Goal: Information Seeking & Learning: Learn about a topic

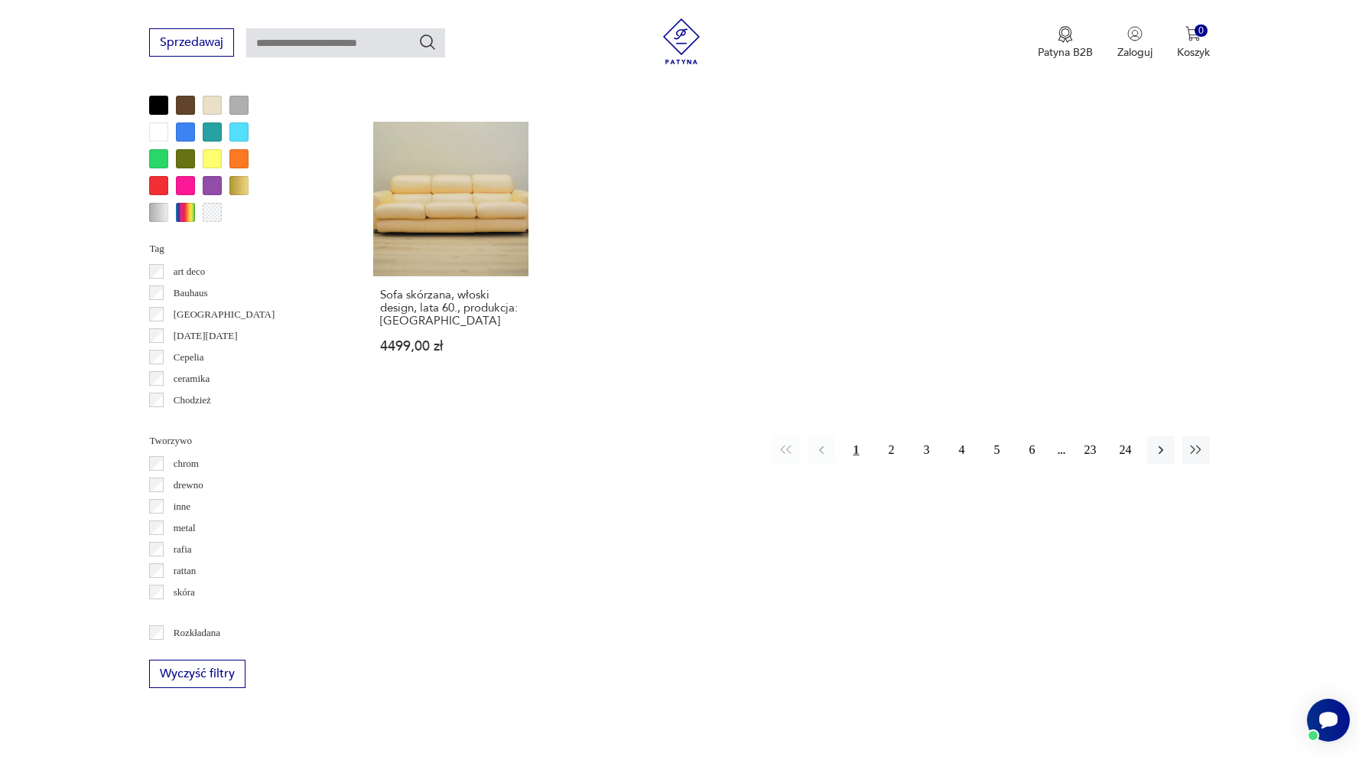
scroll to position [1402, 0]
click at [889, 454] on button "2" at bounding box center [892, 452] width 28 height 28
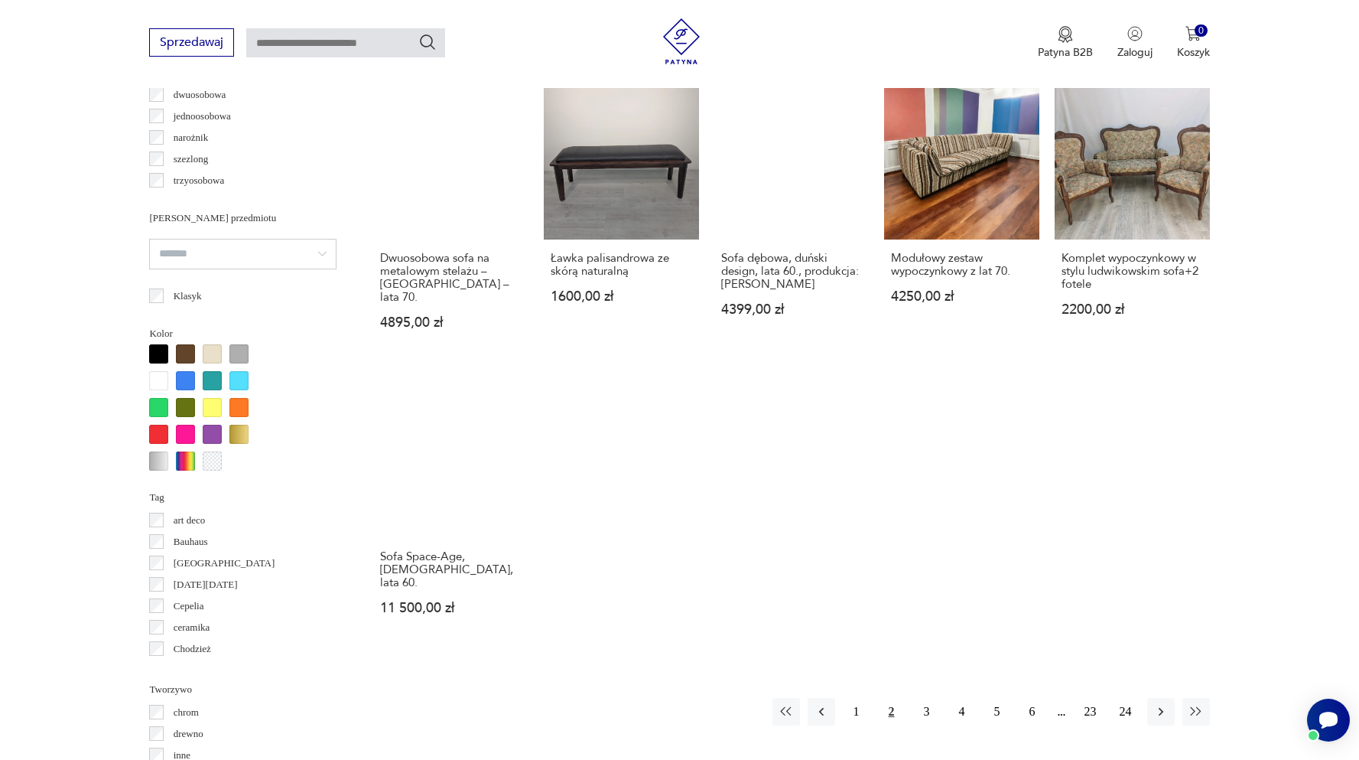
scroll to position [1181, 0]
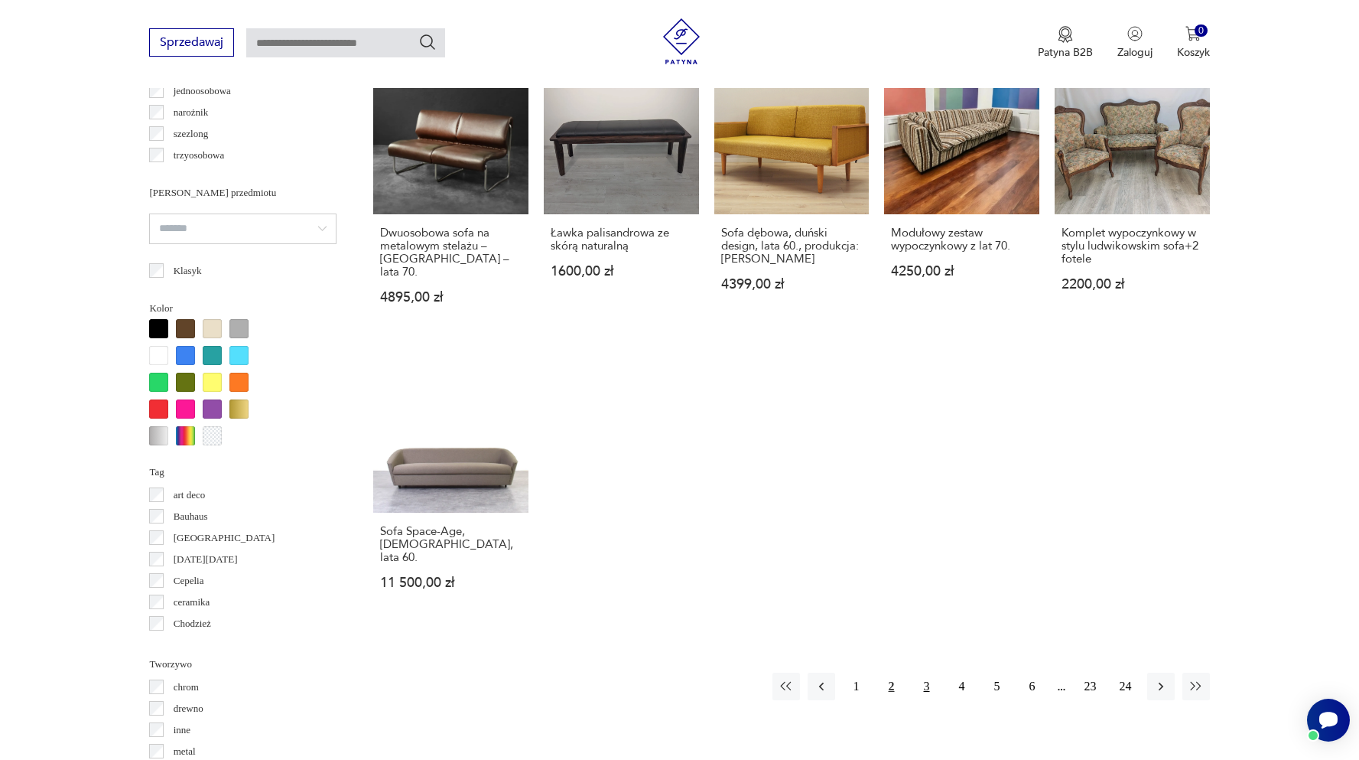
click at [929, 672] on button "3" at bounding box center [927, 686] width 28 height 28
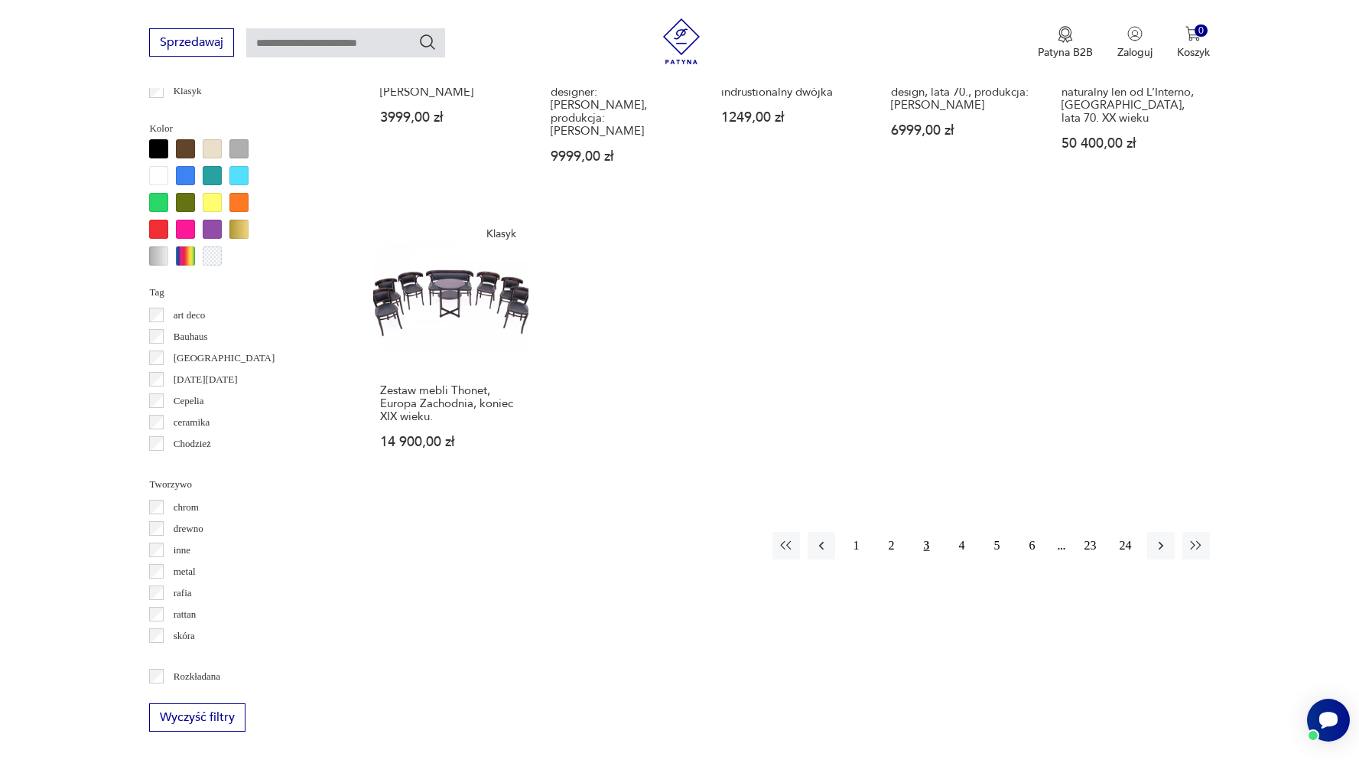
scroll to position [1364, 0]
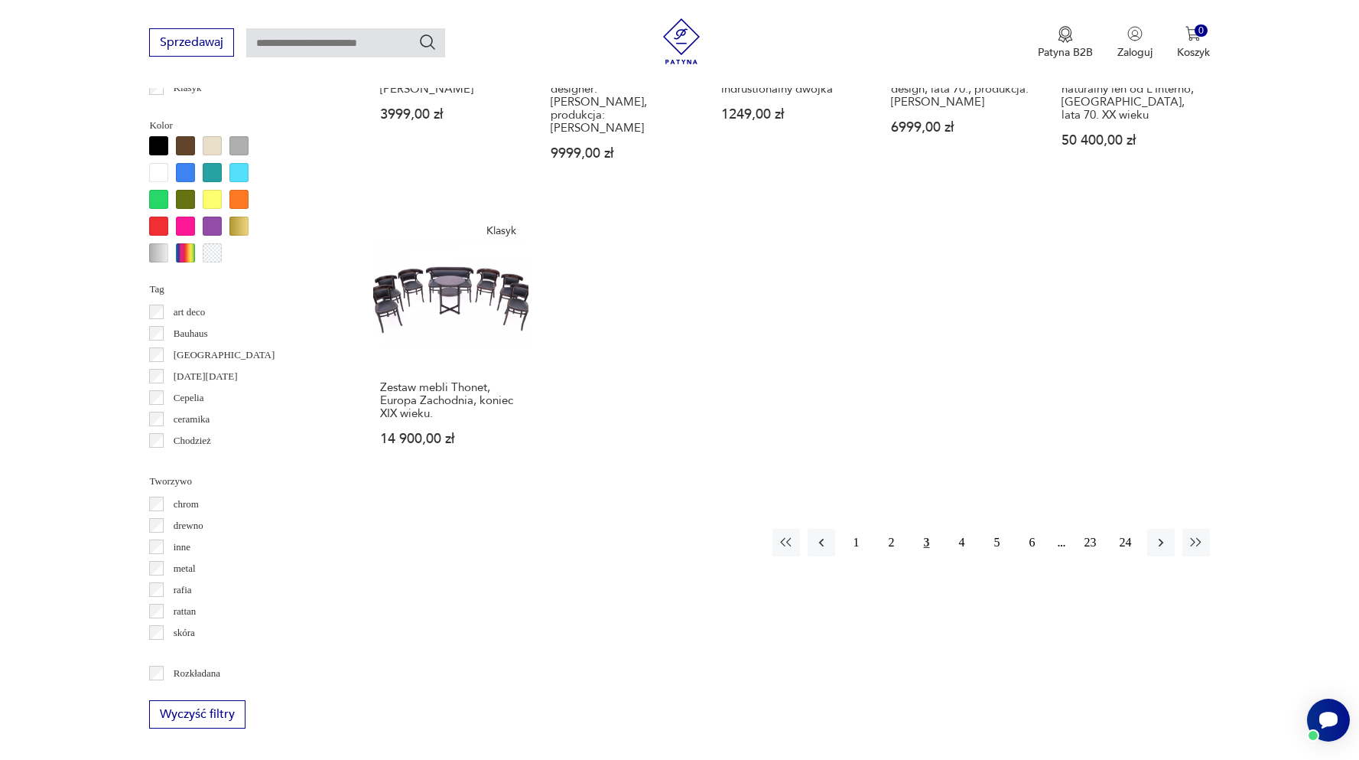
click at [160, 168] on div at bounding box center [158, 172] width 19 height 19
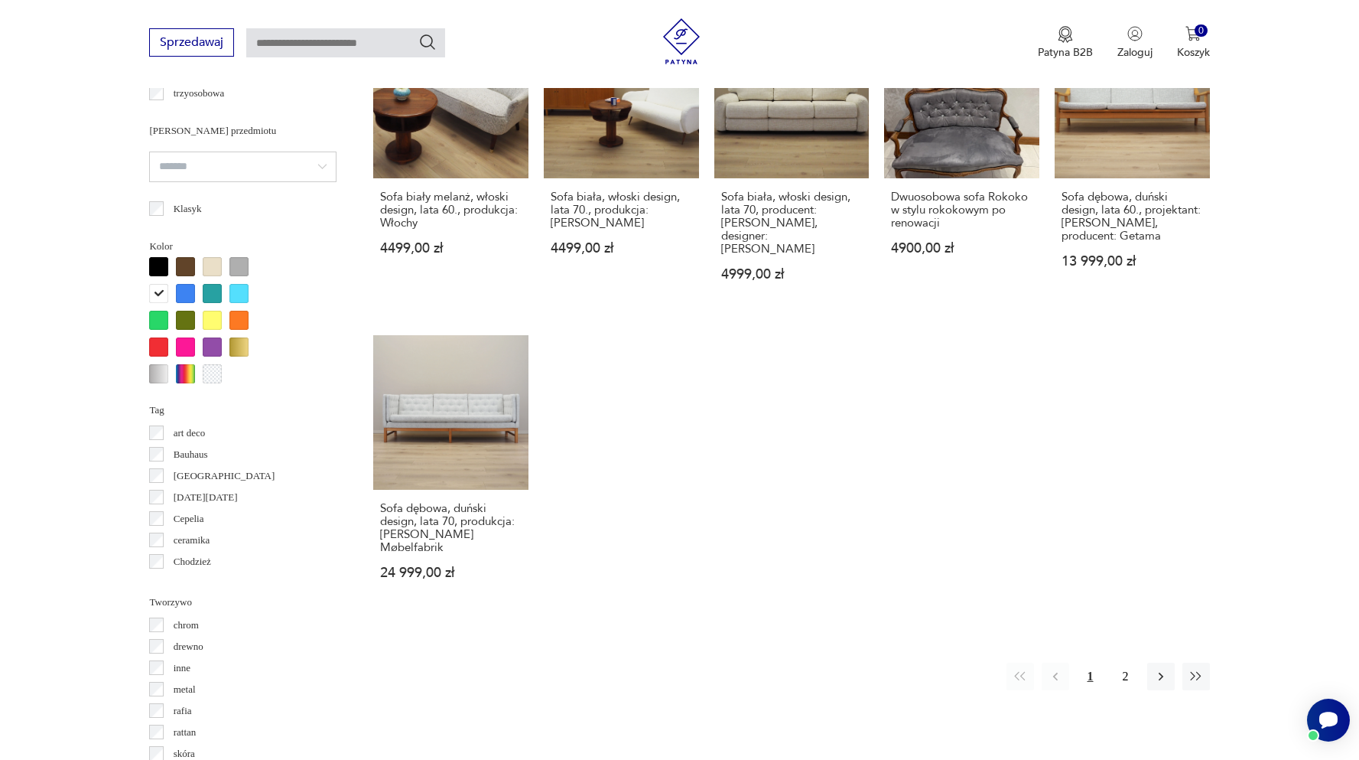
scroll to position [1245, 0]
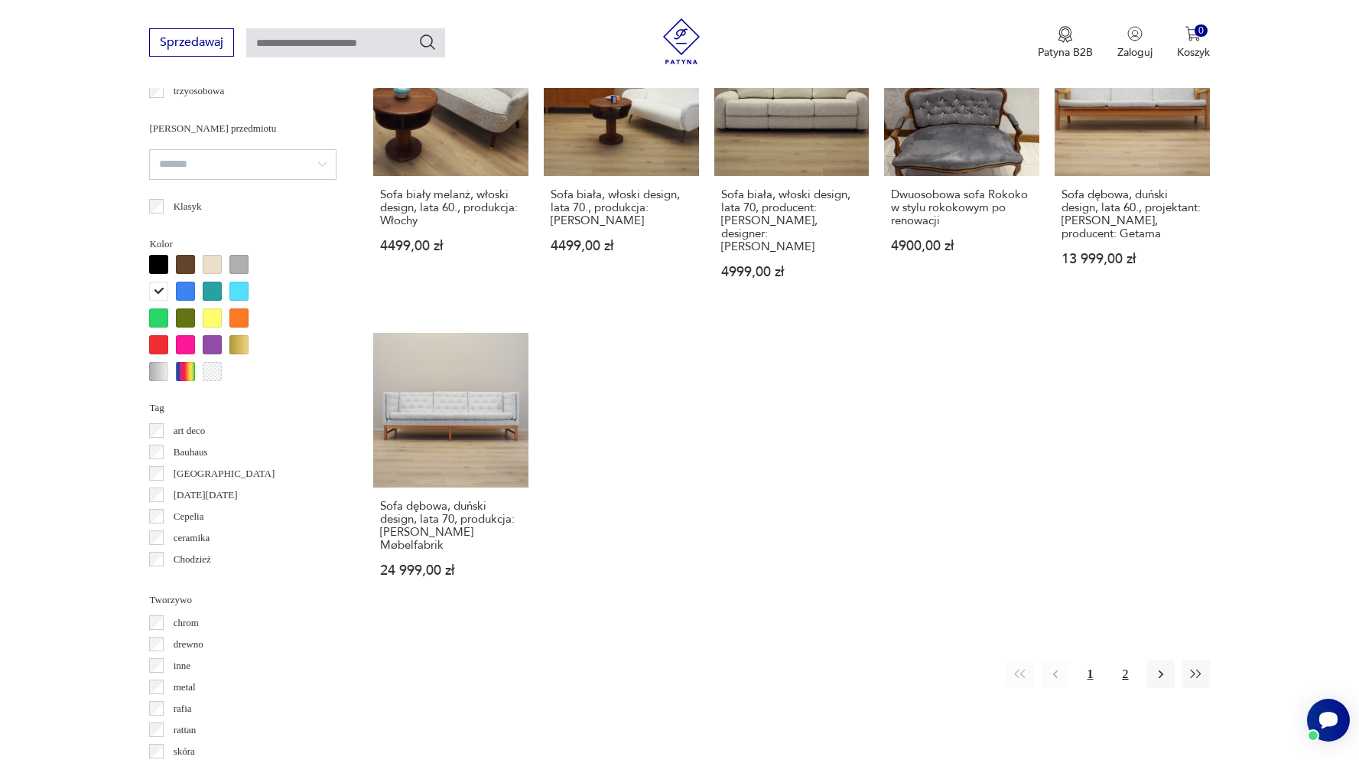
click at [1126, 660] on button "2" at bounding box center [1126, 674] width 28 height 28
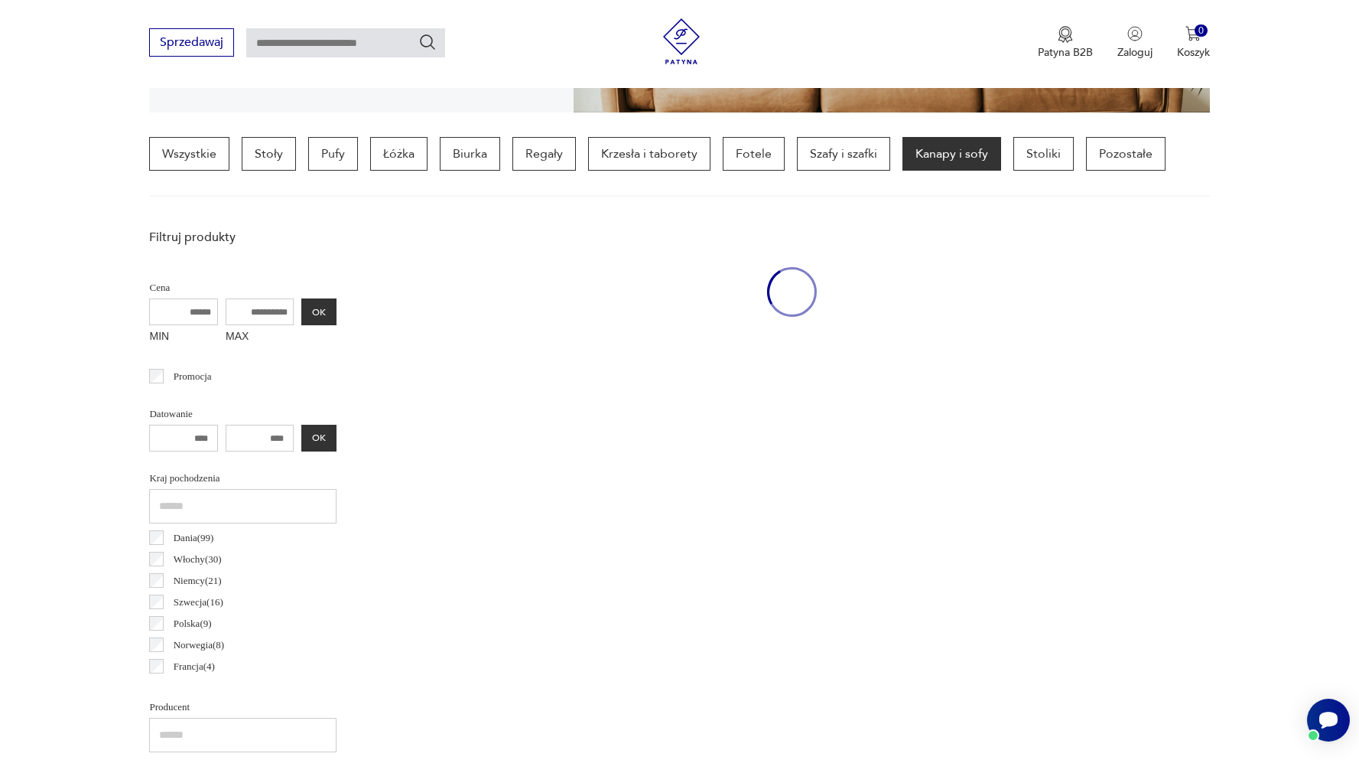
scroll to position [360, 0]
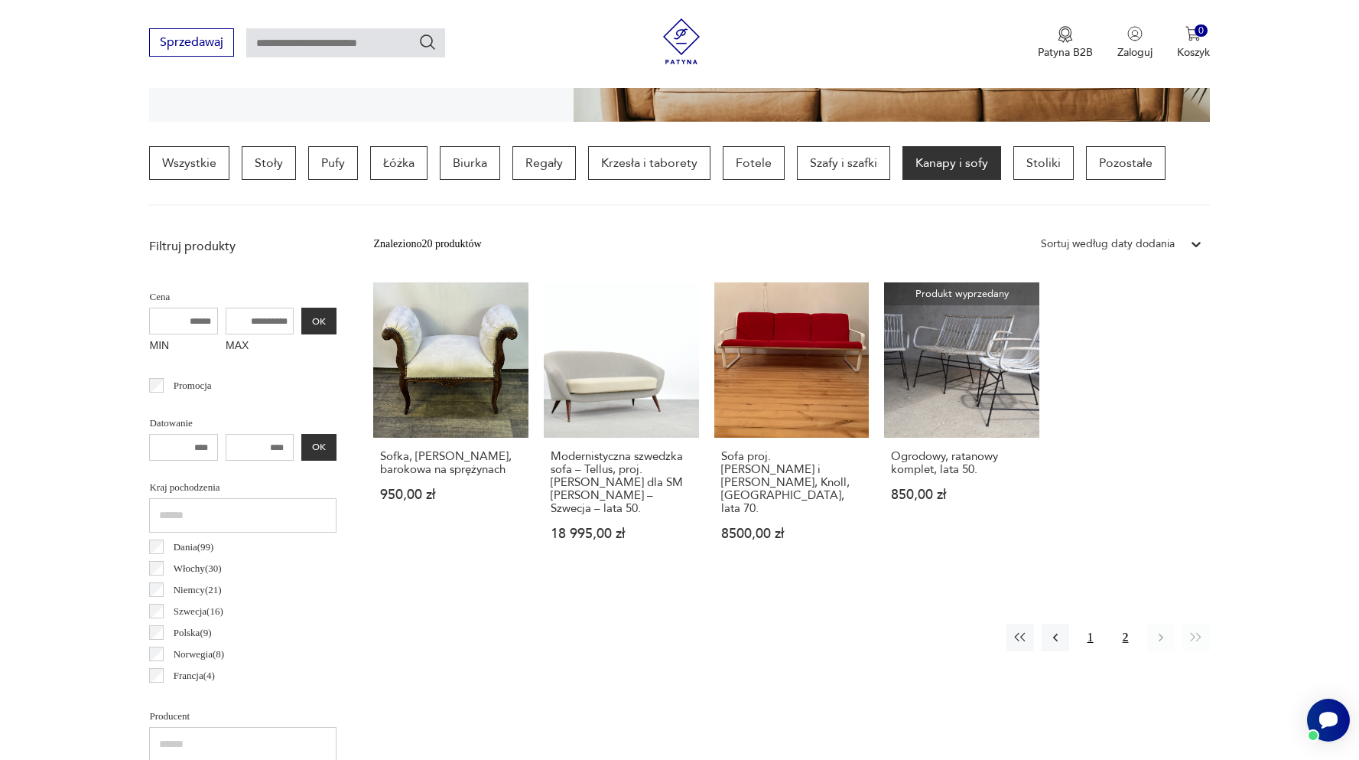
click at [1092, 631] on button "1" at bounding box center [1091, 637] width 28 height 28
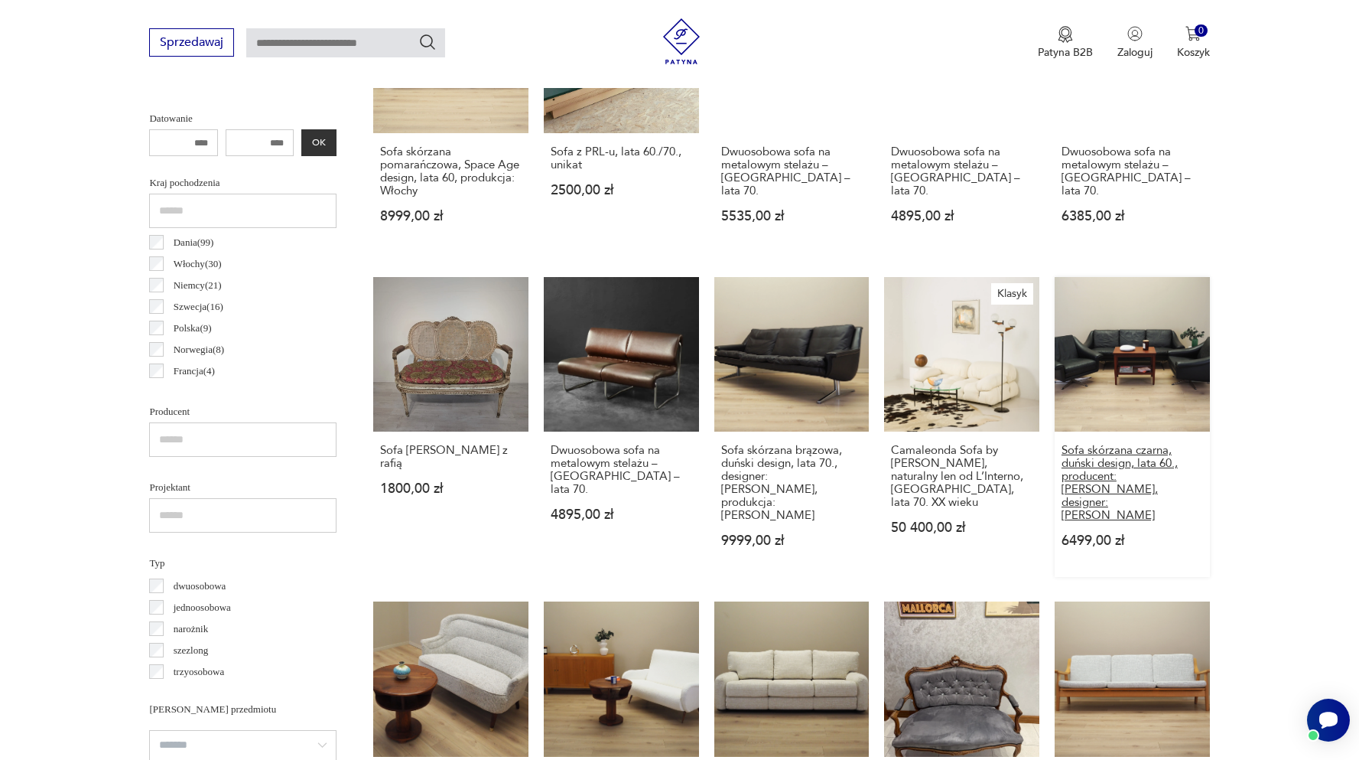
scroll to position [666, 0]
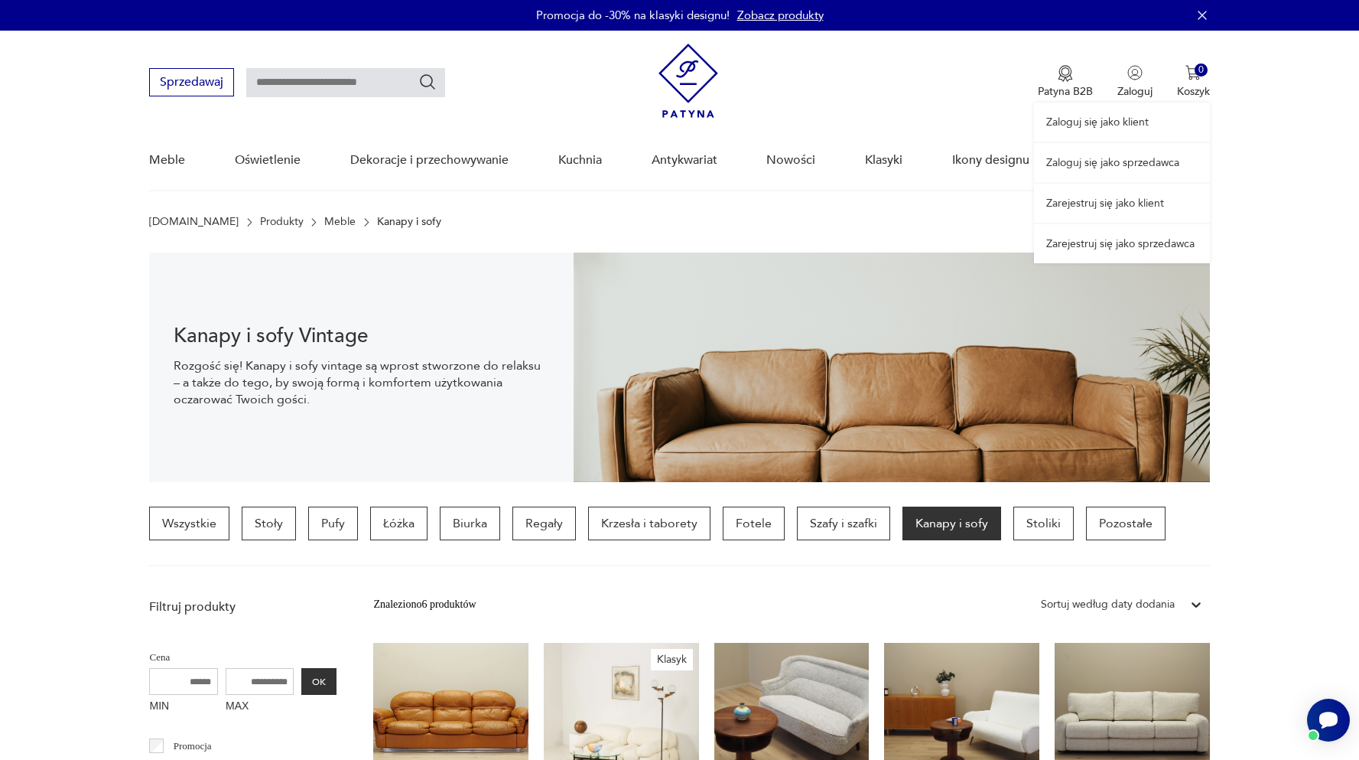
click at [1114, 114] on link "Zaloguj się jako klient" at bounding box center [1122, 121] width 176 height 39
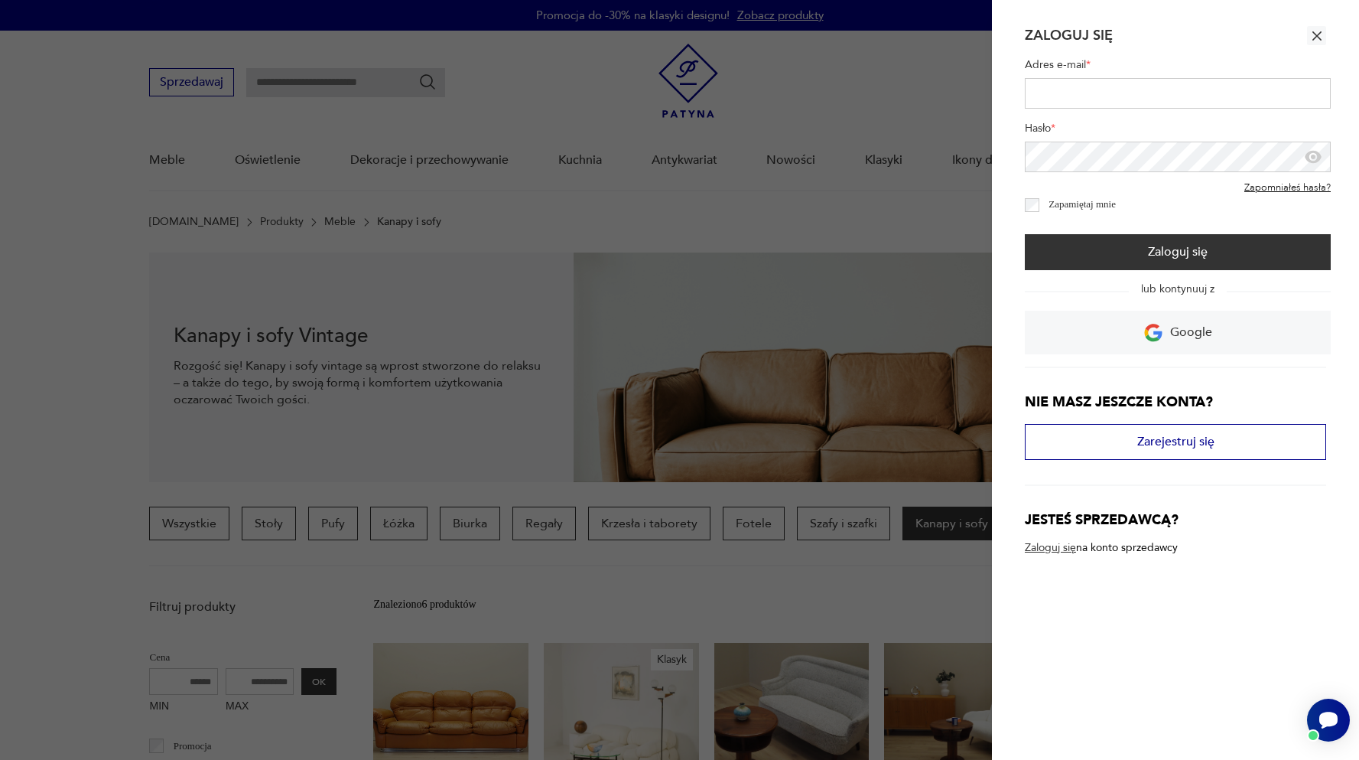
click at [1309, 33] on button "button" at bounding box center [1316, 35] width 19 height 19
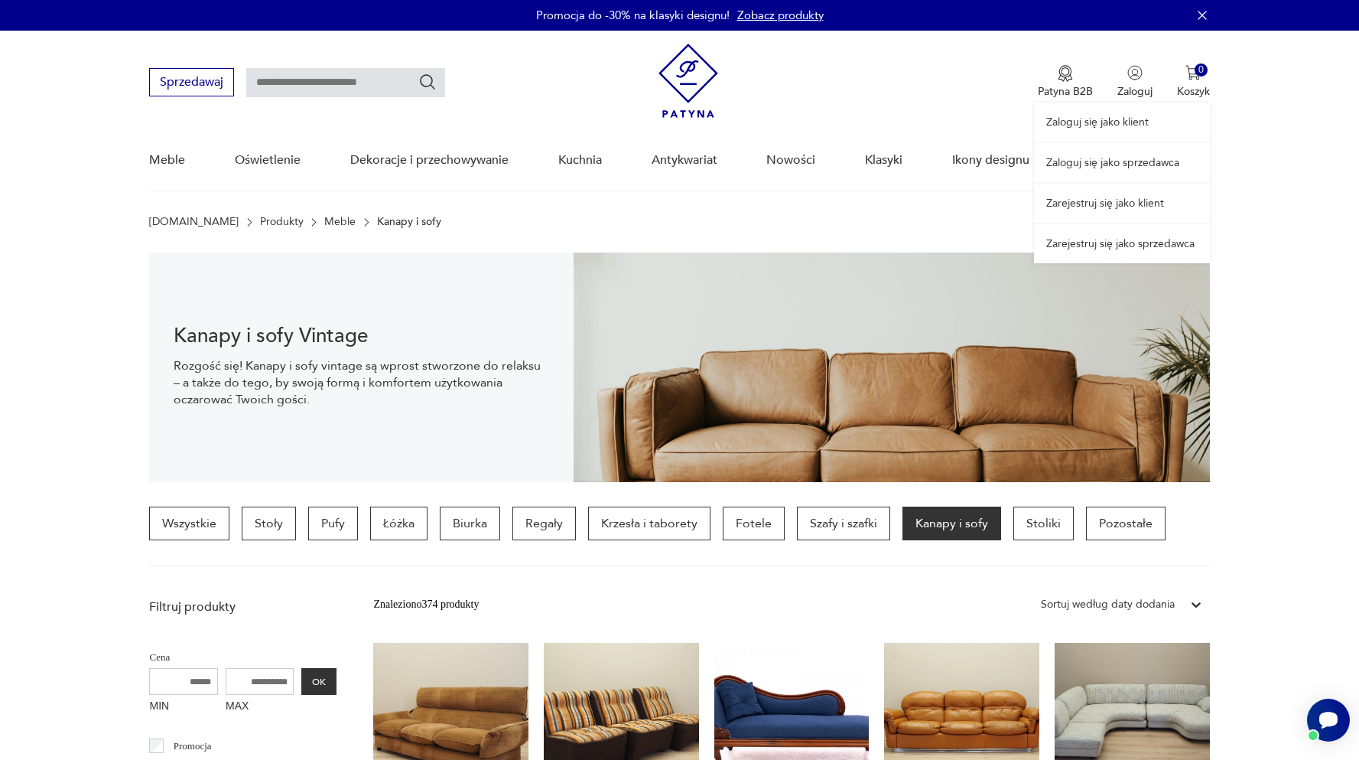
click at [1127, 156] on link "Zaloguj się jako sprzedawca" at bounding box center [1122, 162] width 176 height 39
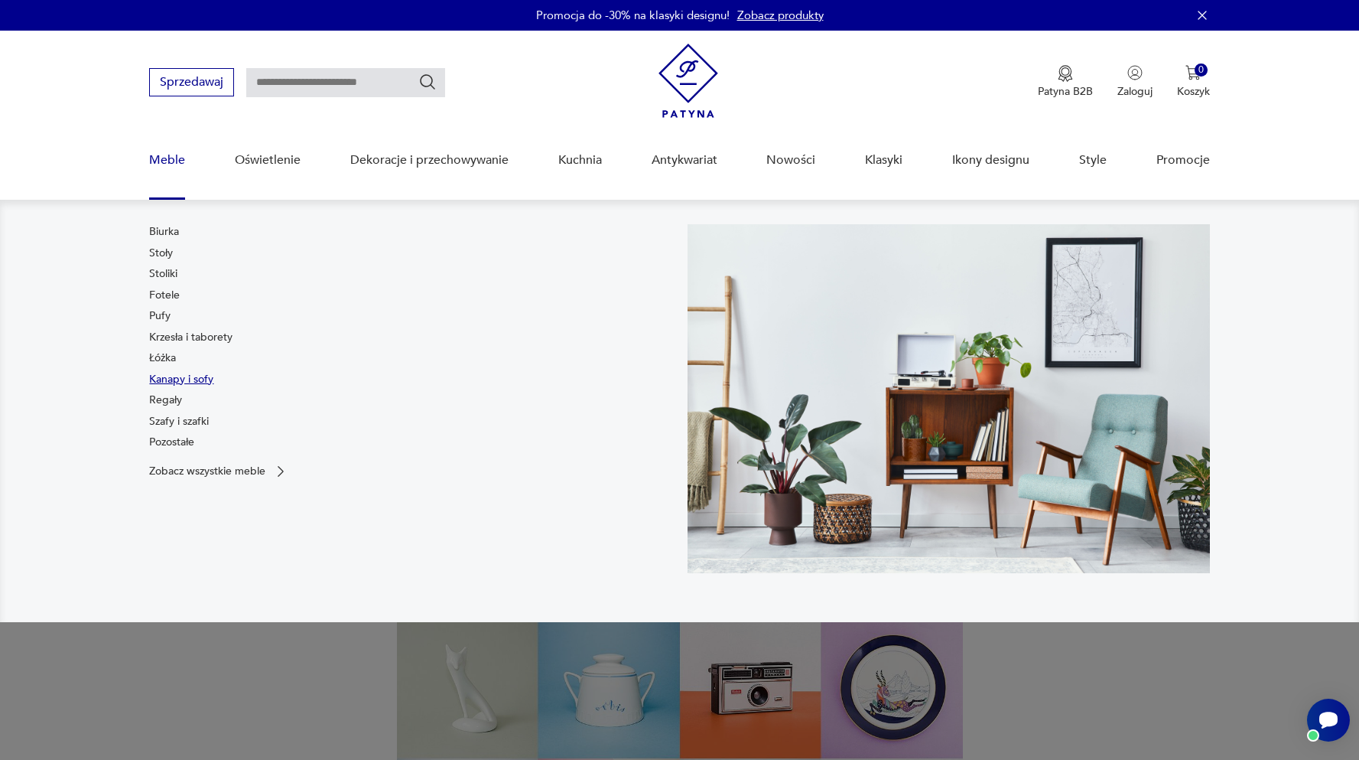
click at [181, 386] on link "Kanapy i sofy" at bounding box center [181, 379] width 64 height 15
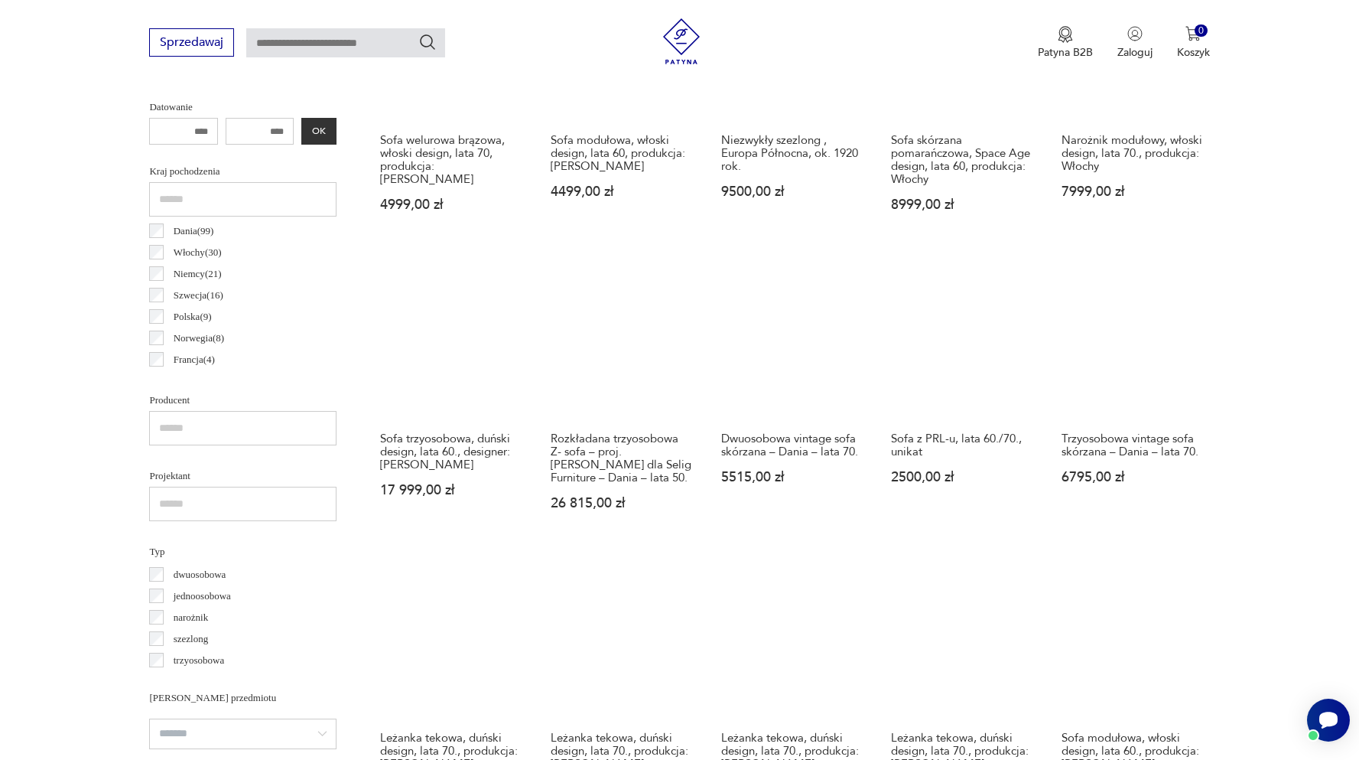
scroll to position [690, 0]
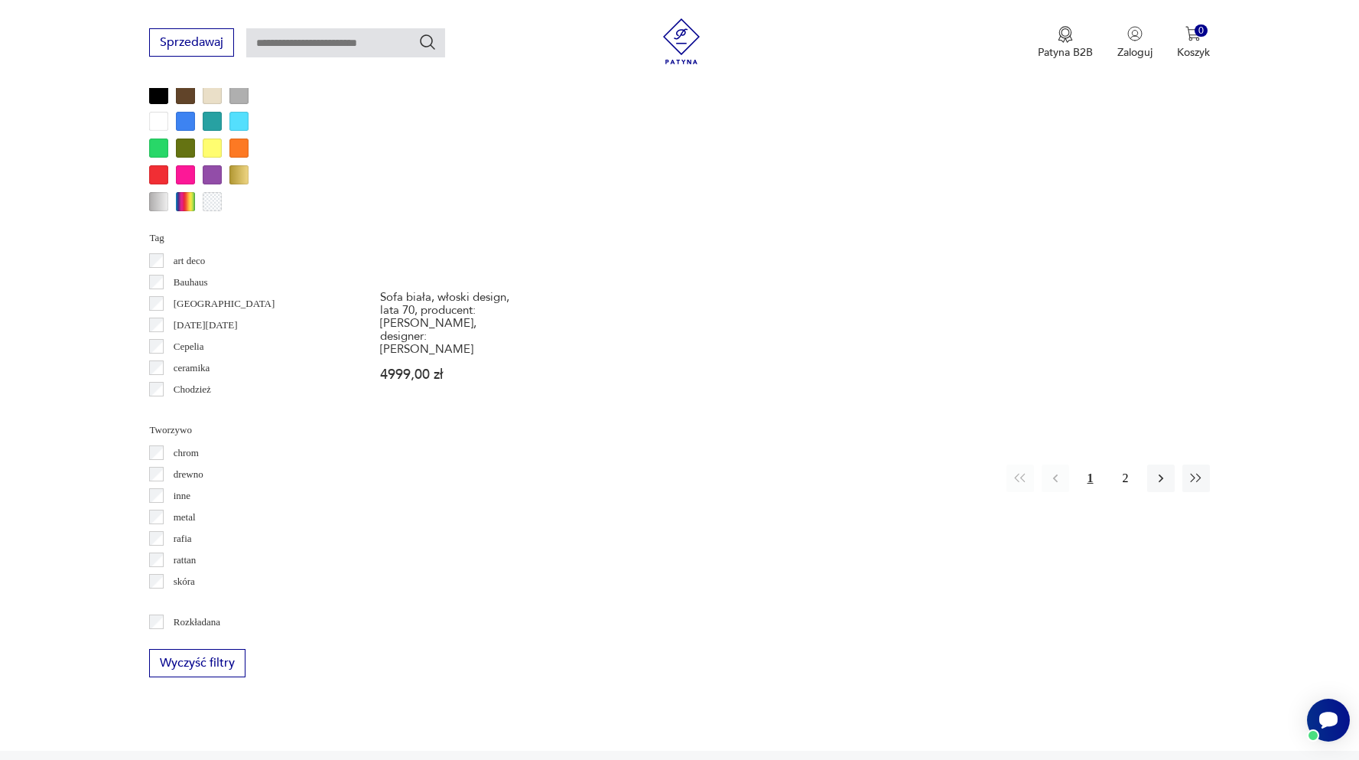
scroll to position [1421, 0]
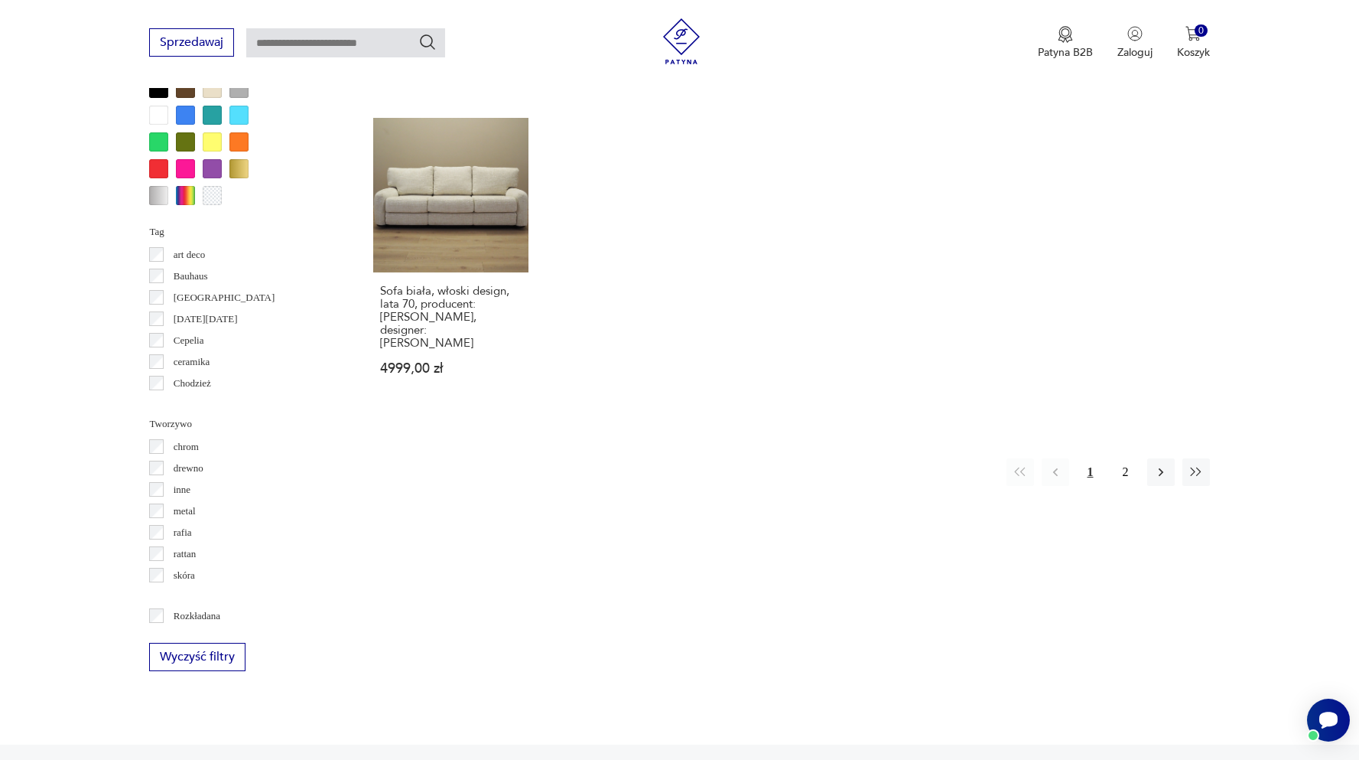
click at [158, 459] on div "drewno" at bounding box center [242, 467] width 187 height 21
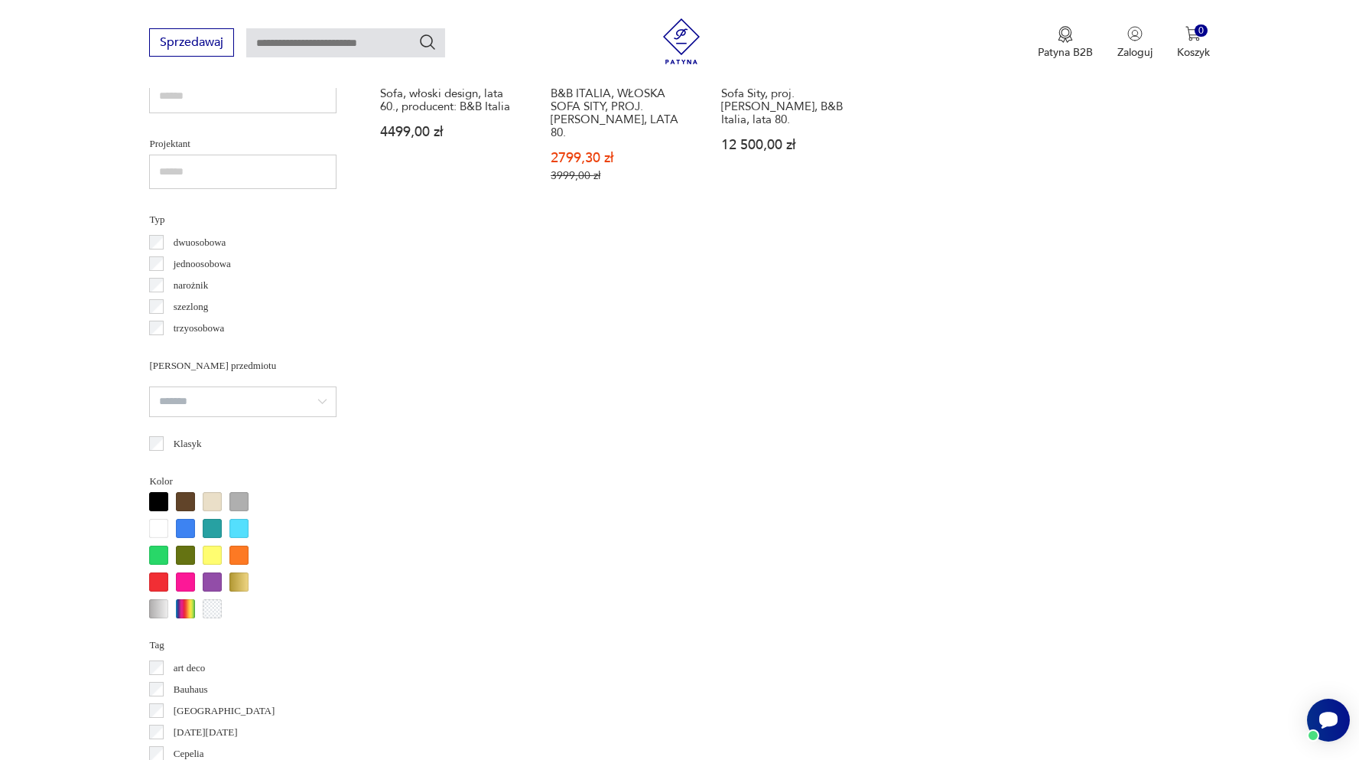
scroll to position [1010, 0]
click at [163, 527] on div at bounding box center [158, 525] width 19 height 19
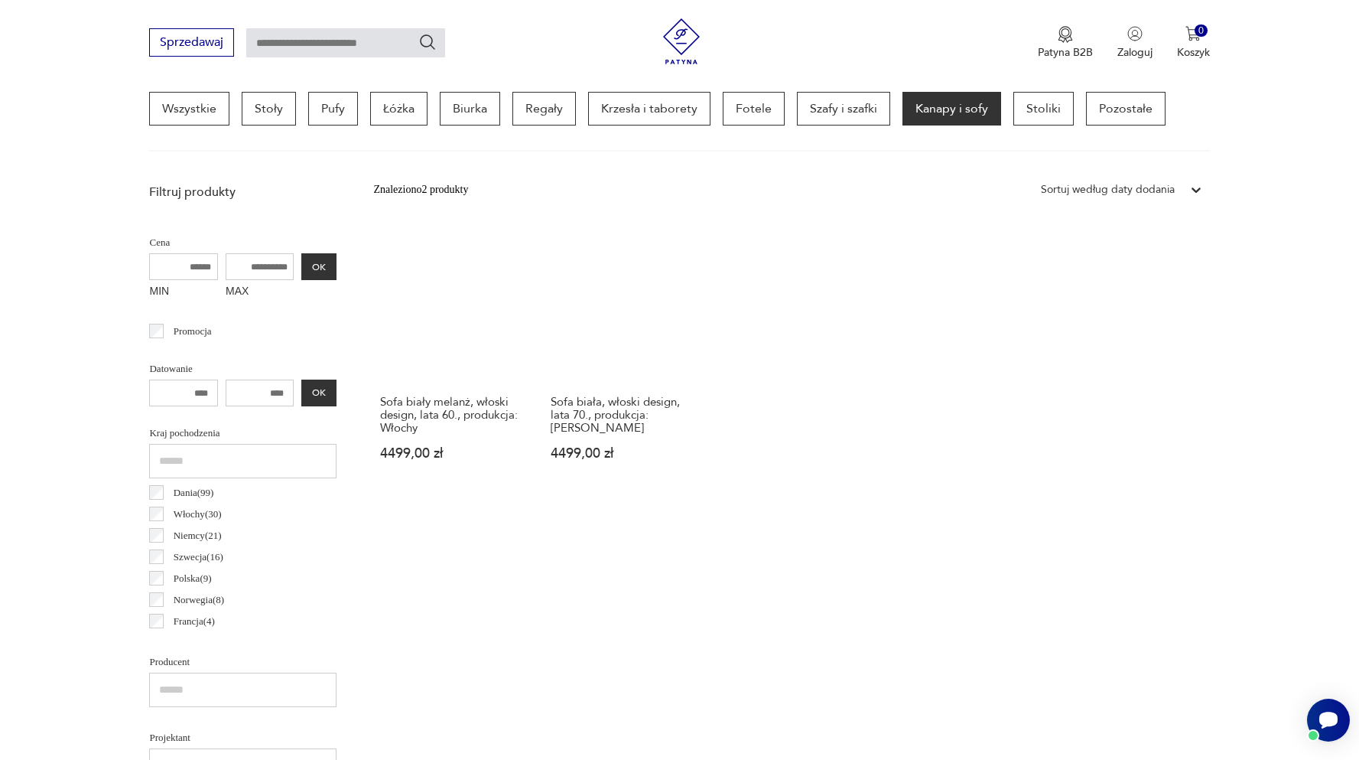
scroll to position [411, 0]
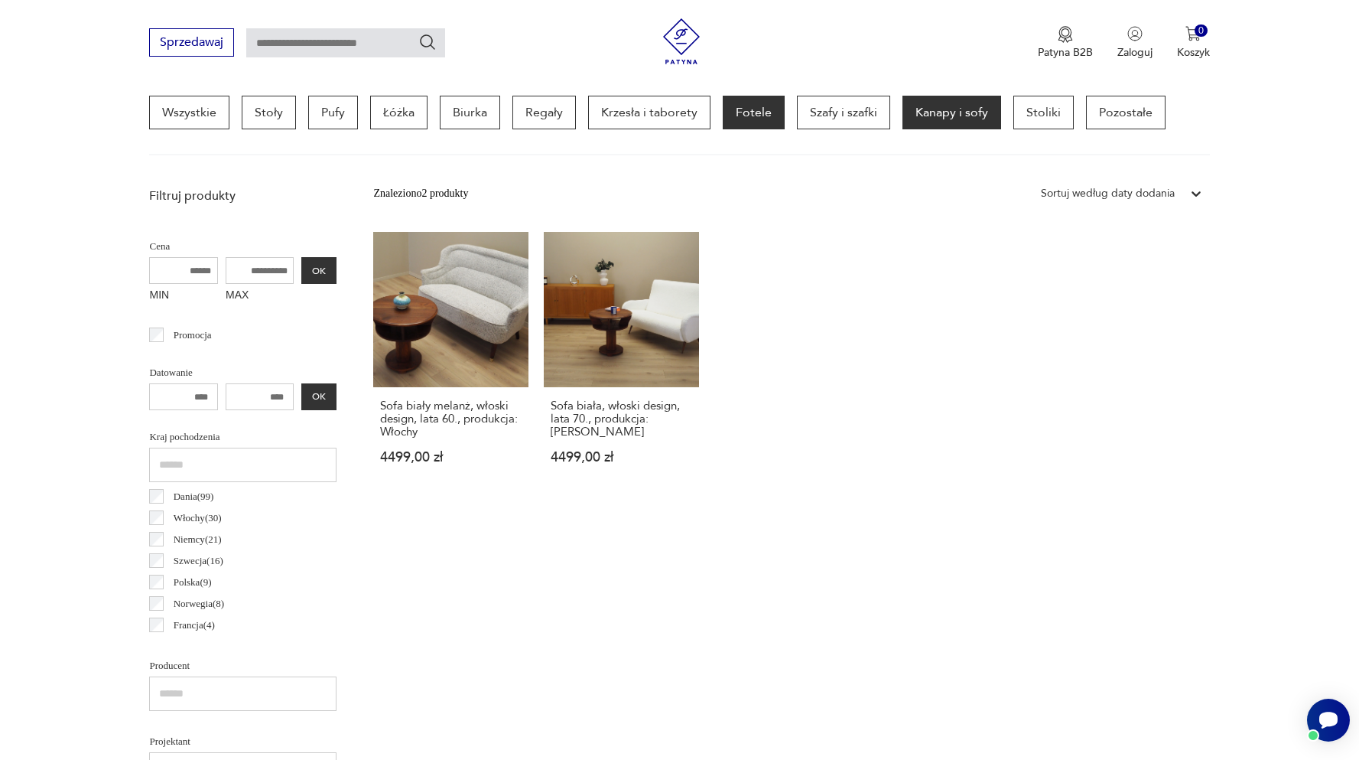
click at [753, 112] on p "Fotele" at bounding box center [754, 113] width 62 height 34
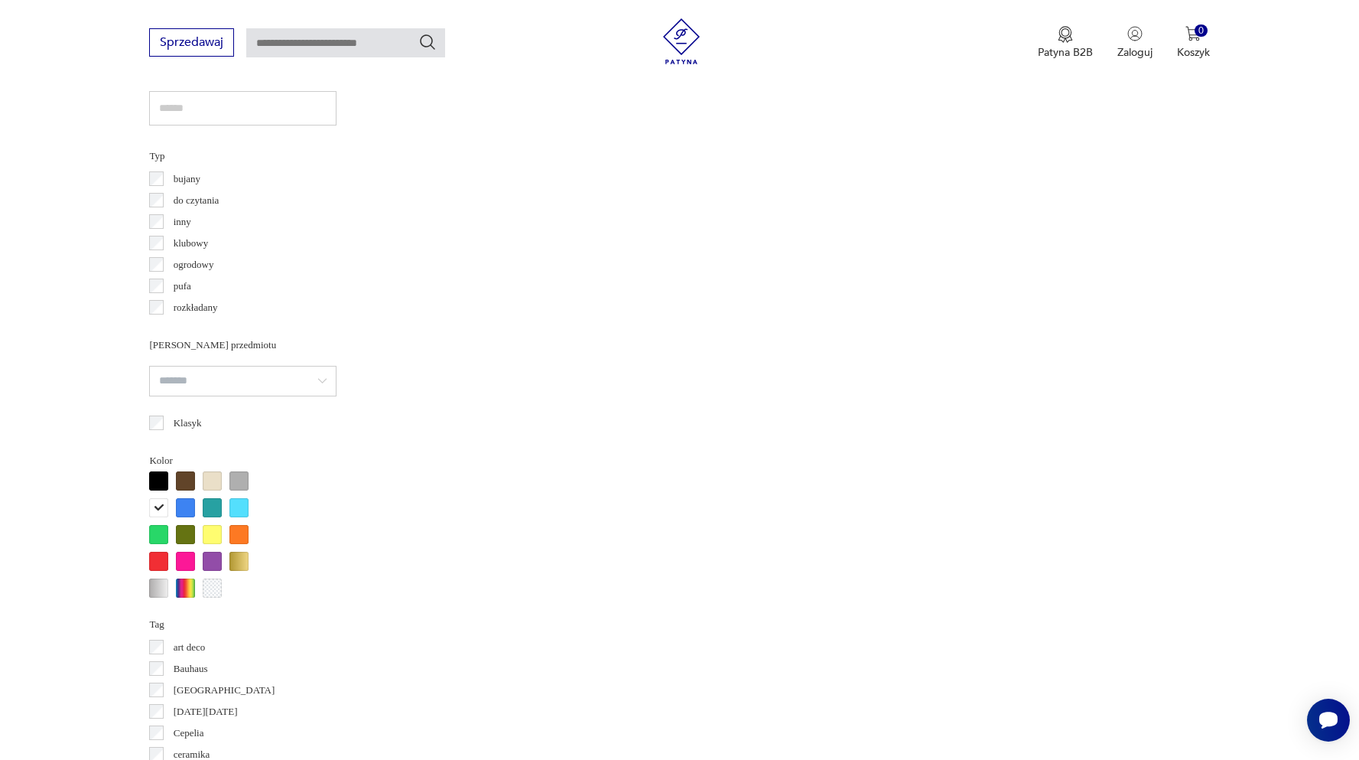
scroll to position [1071, 0]
click at [163, 511] on div at bounding box center [158, 508] width 19 height 19
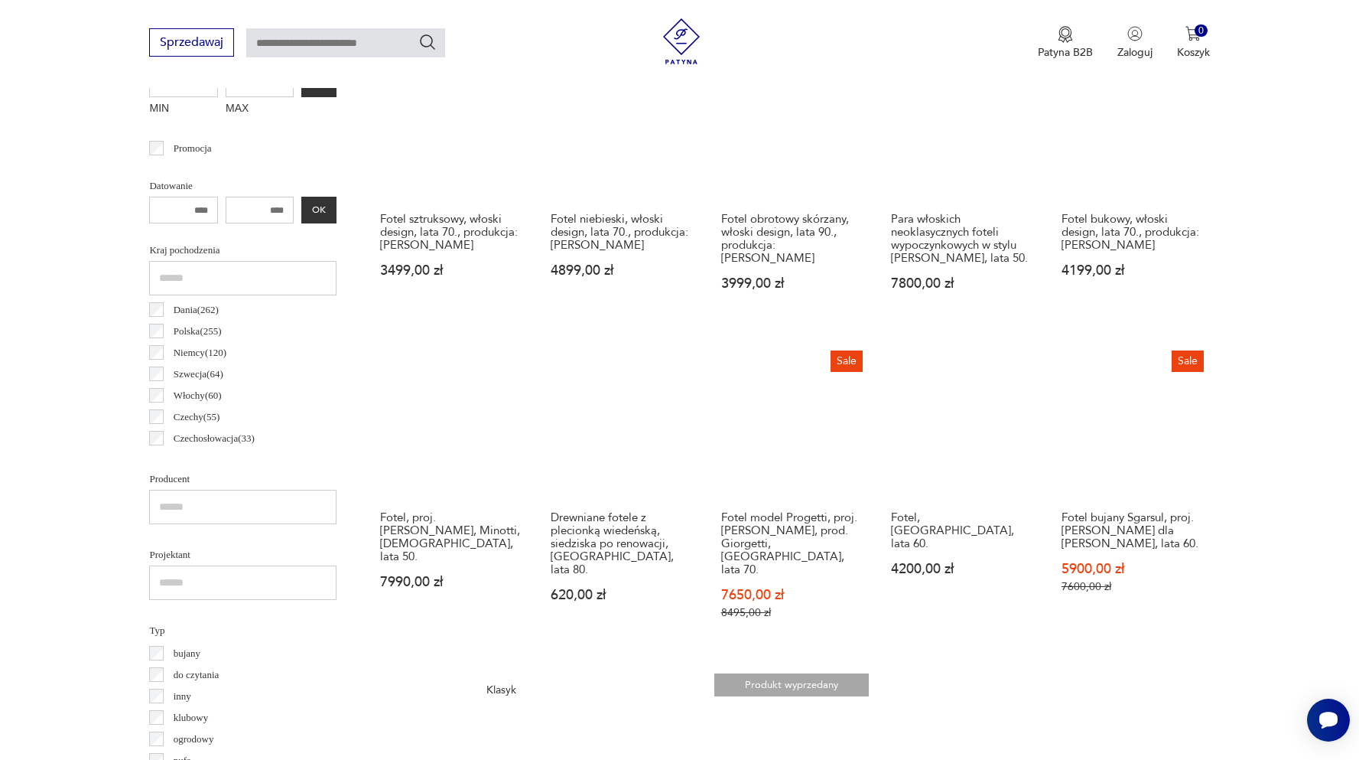
scroll to position [597, 0]
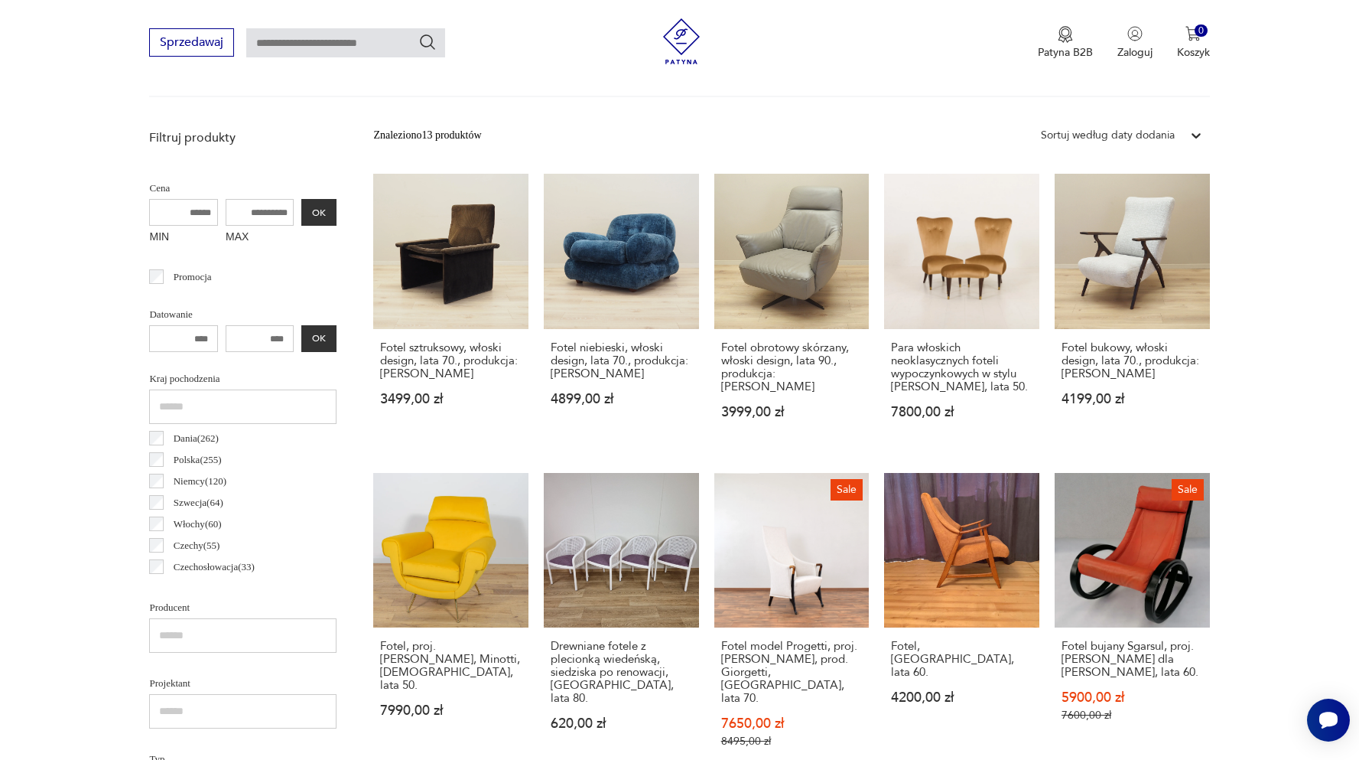
scroll to position [360, 0]
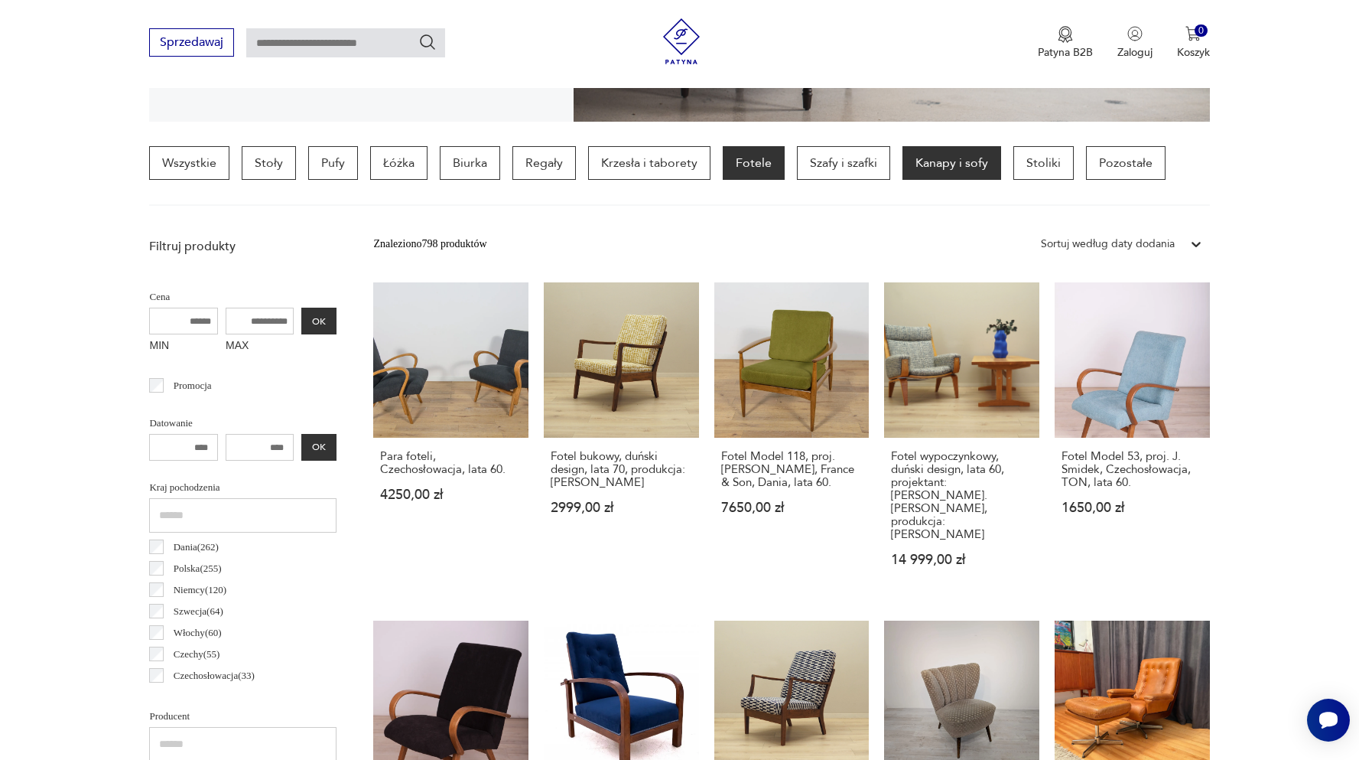
click at [930, 166] on p "Kanapy i sofy" at bounding box center [952, 163] width 99 height 34
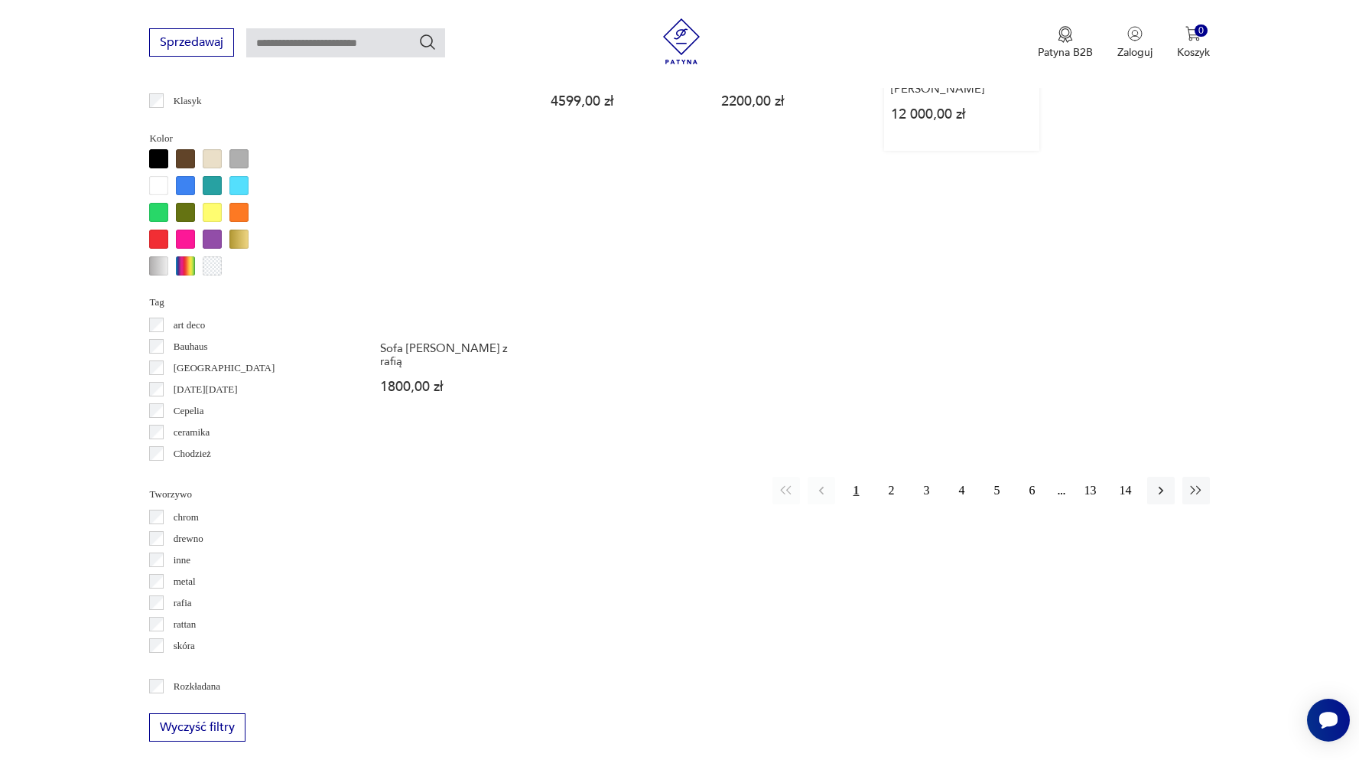
scroll to position [1350, 0]
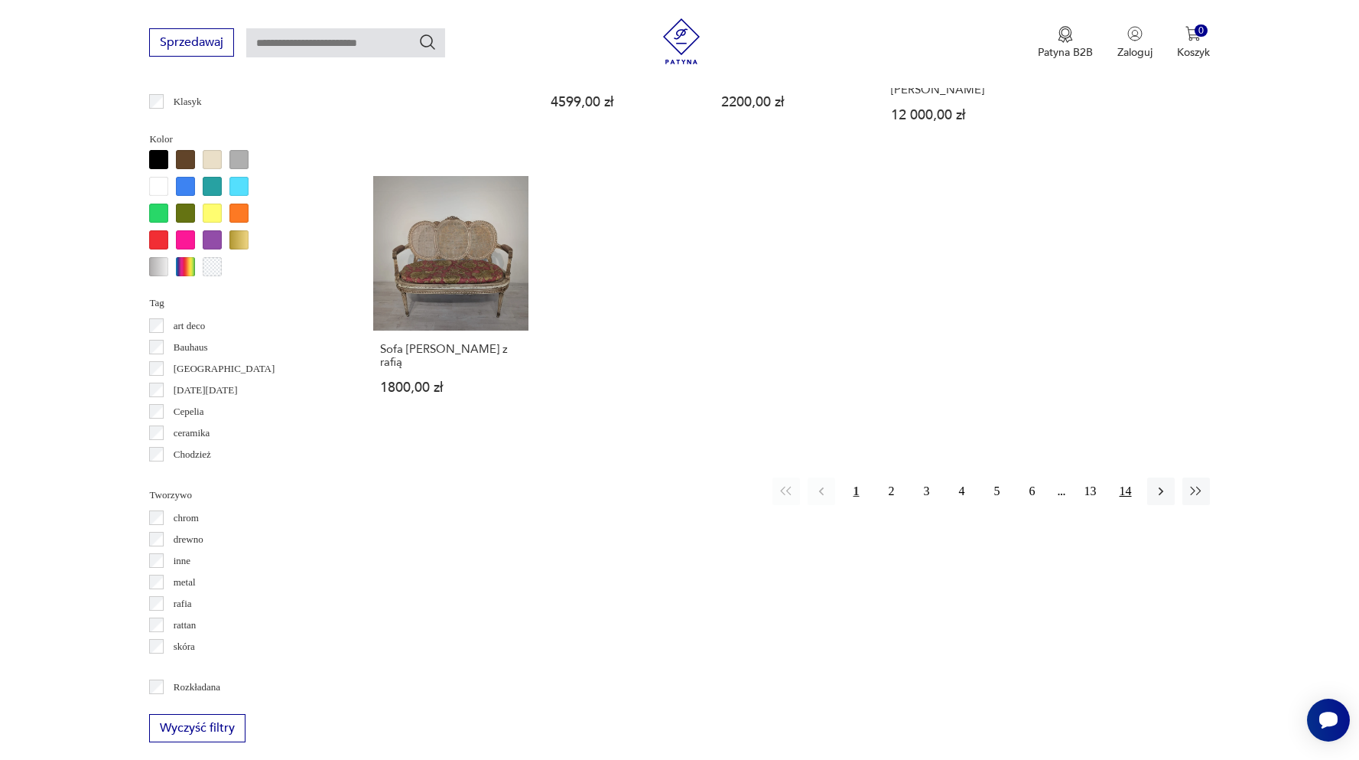
click at [1133, 477] on button "14" at bounding box center [1126, 491] width 28 height 28
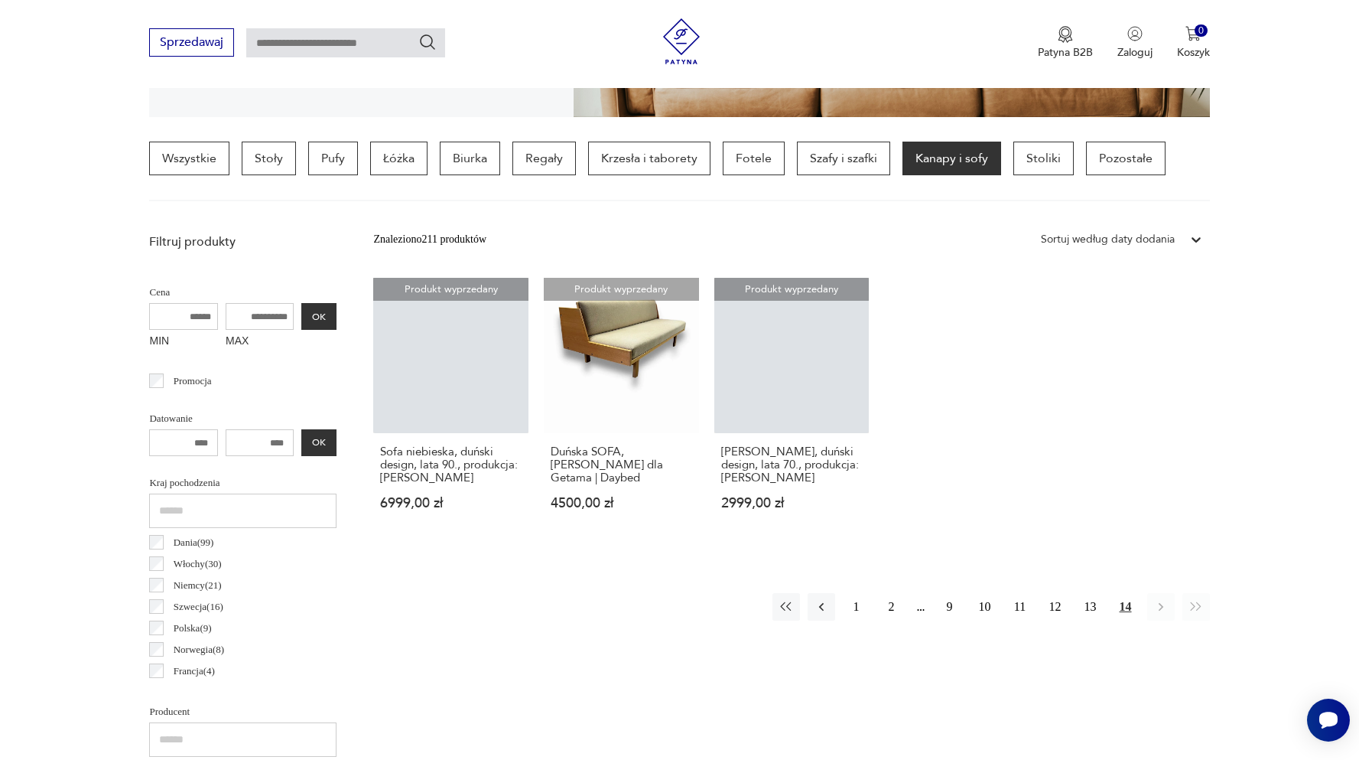
scroll to position [360, 0]
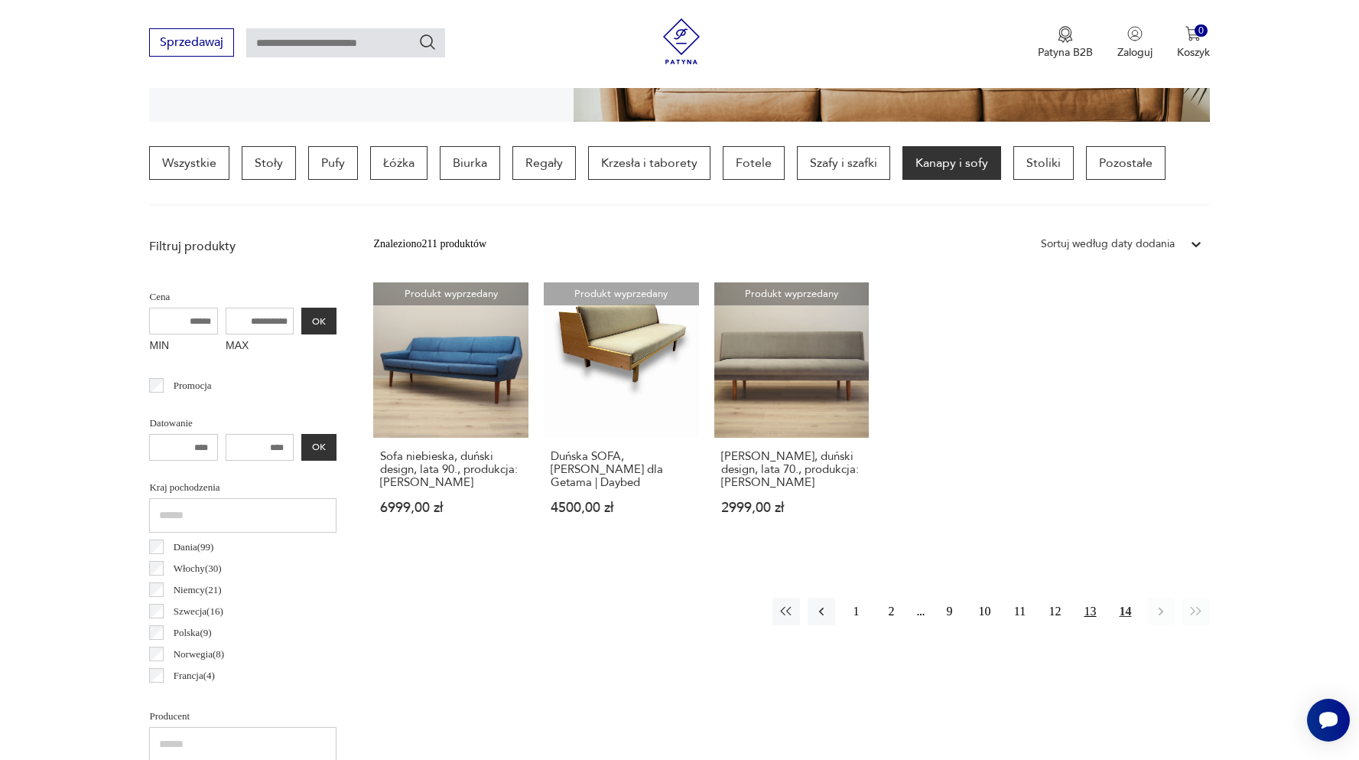
click at [1086, 610] on button "13" at bounding box center [1091, 611] width 28 height 28
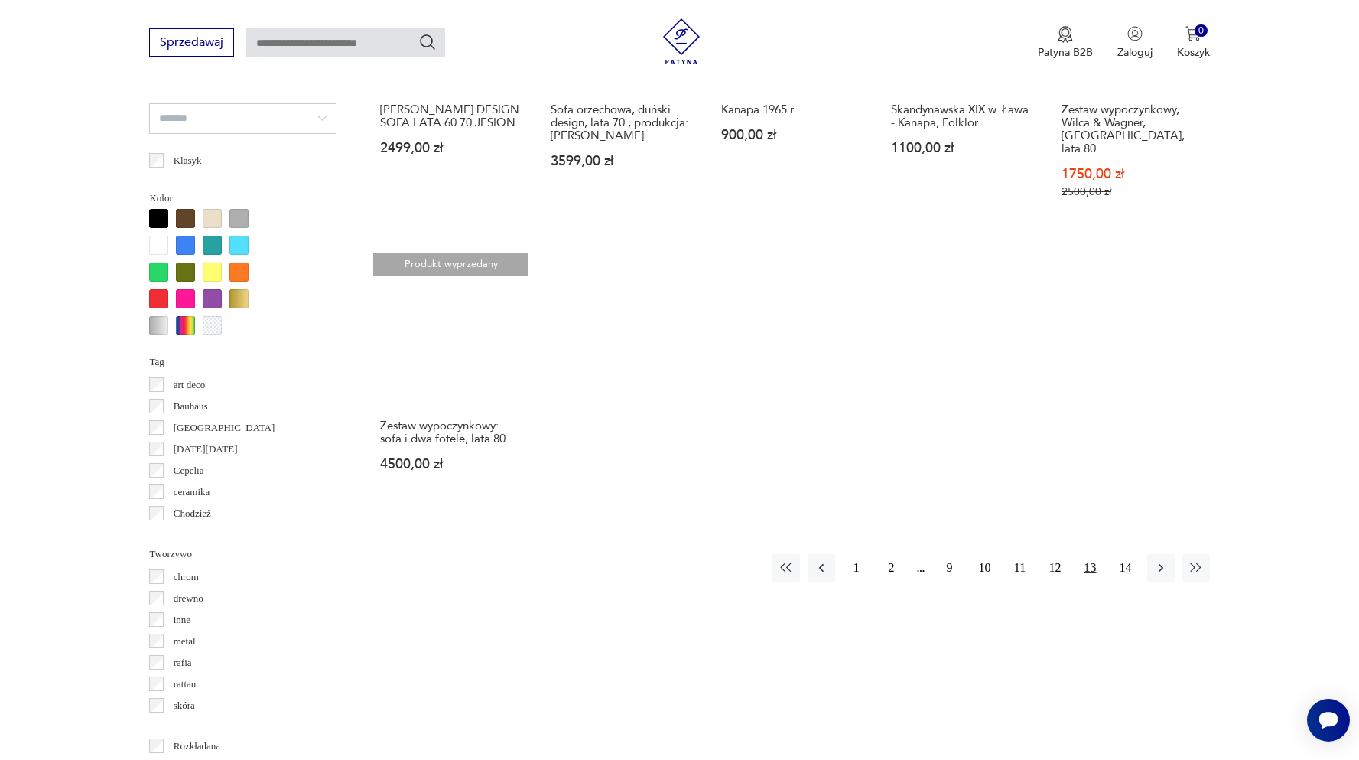
scroll to position [1293, 0]
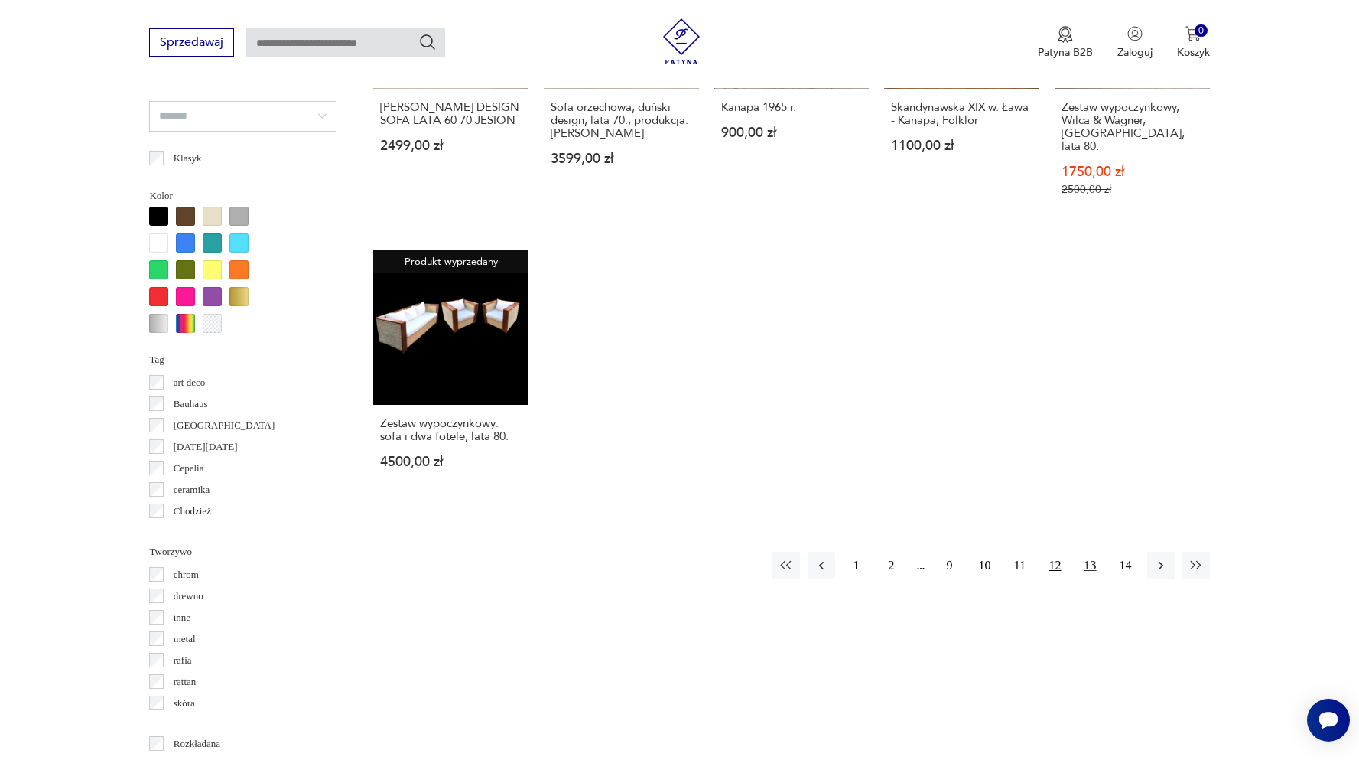
click at [1051, 551] on button "12" at bounding box center [1056, 565] width 28 height 28
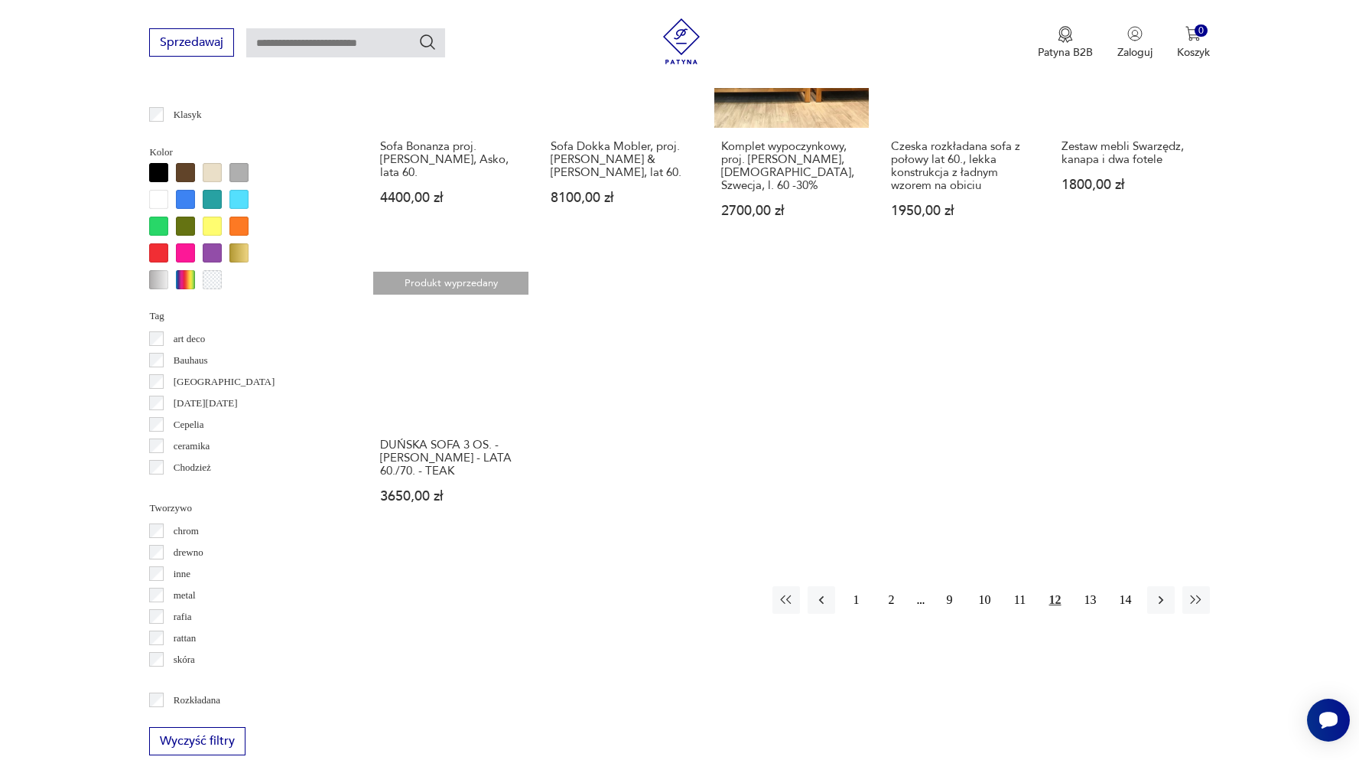
scroll to position [1351, 0]
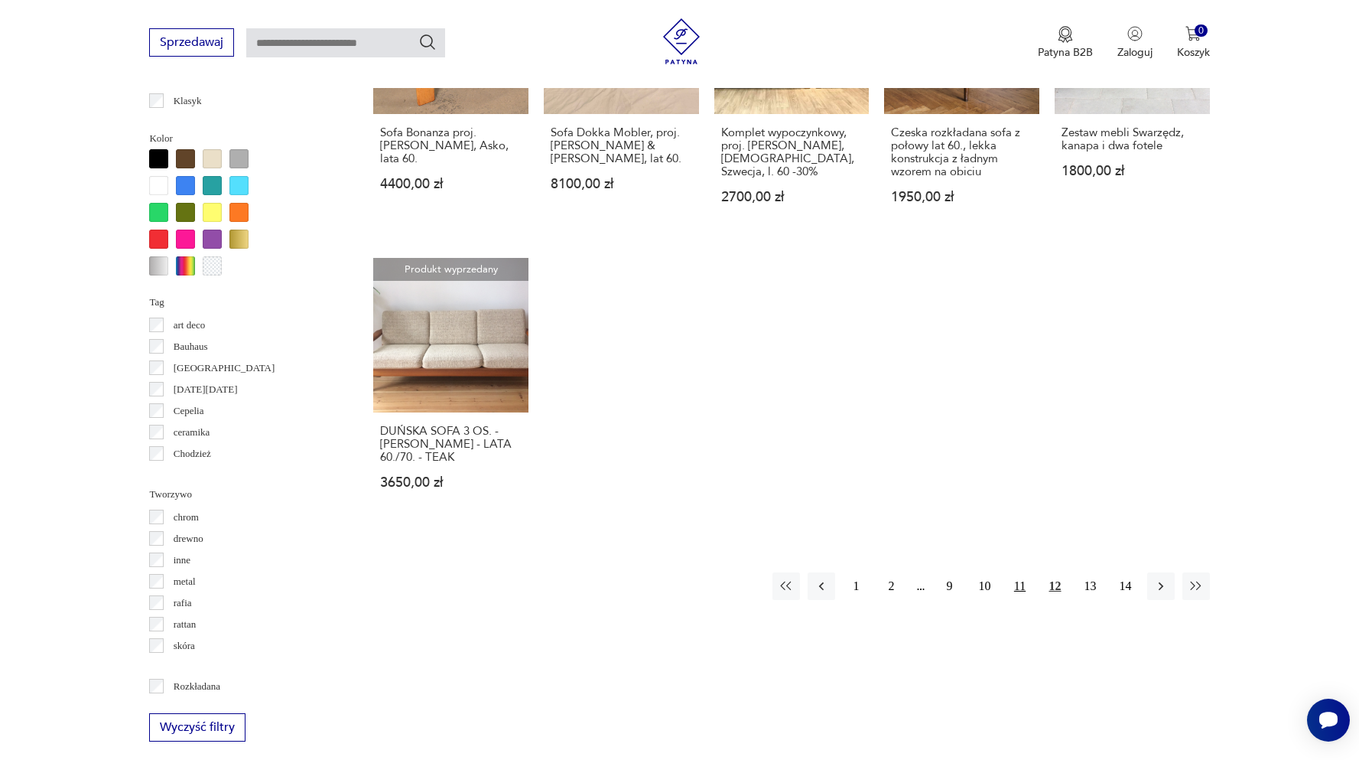
click at [1018, 572] on button "11" at bounding box center [1021, 586] width 28 height 28
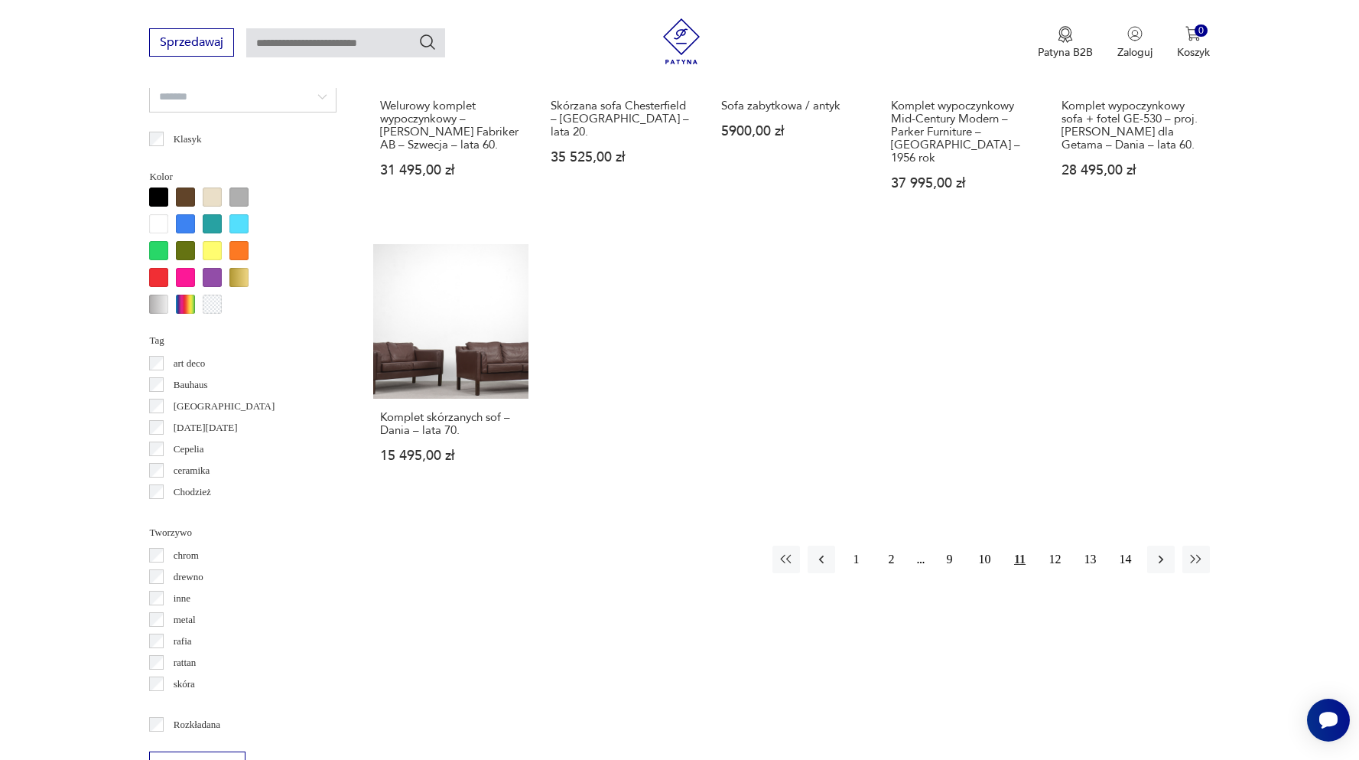
scroll to position [1314, 0]
click at [992, 544] on button "10" at bounding box center [985, 558] width 28 height 28
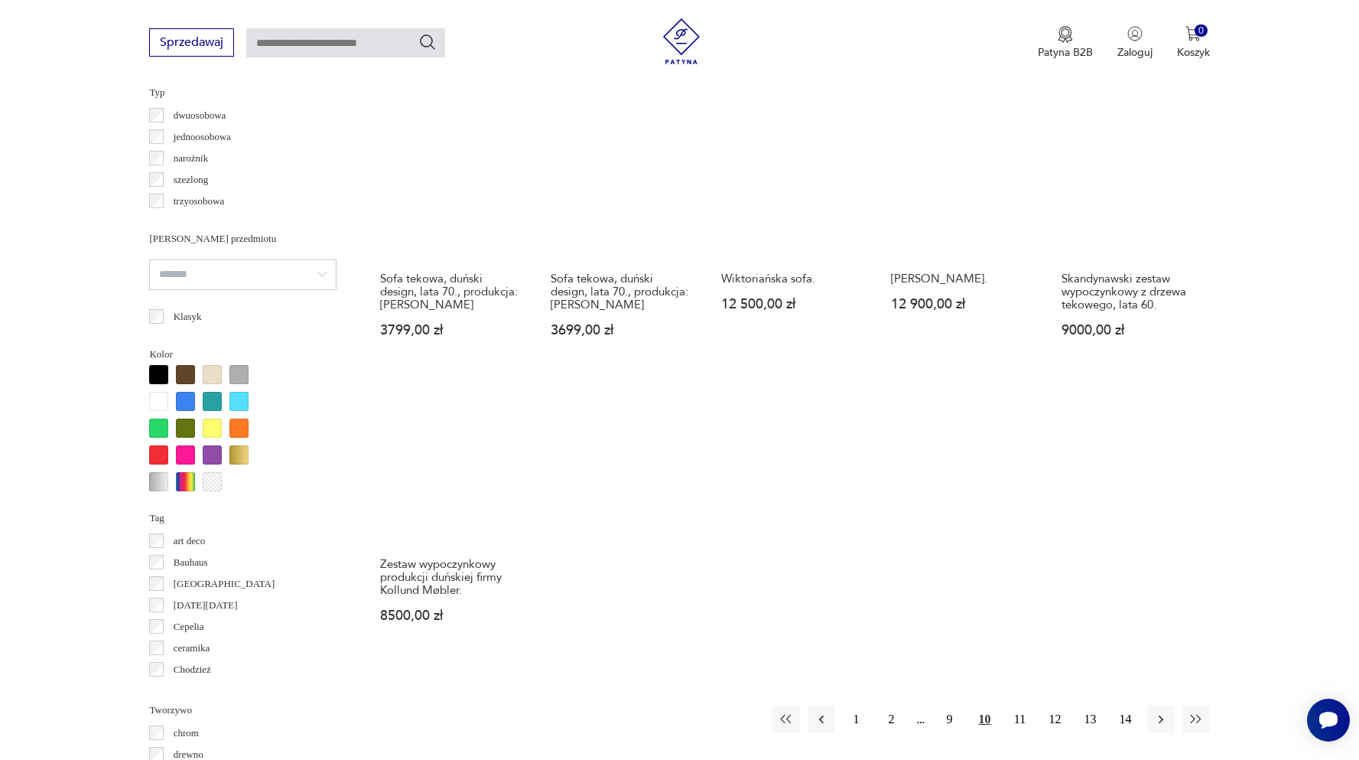
scroll to position [1140, 0]
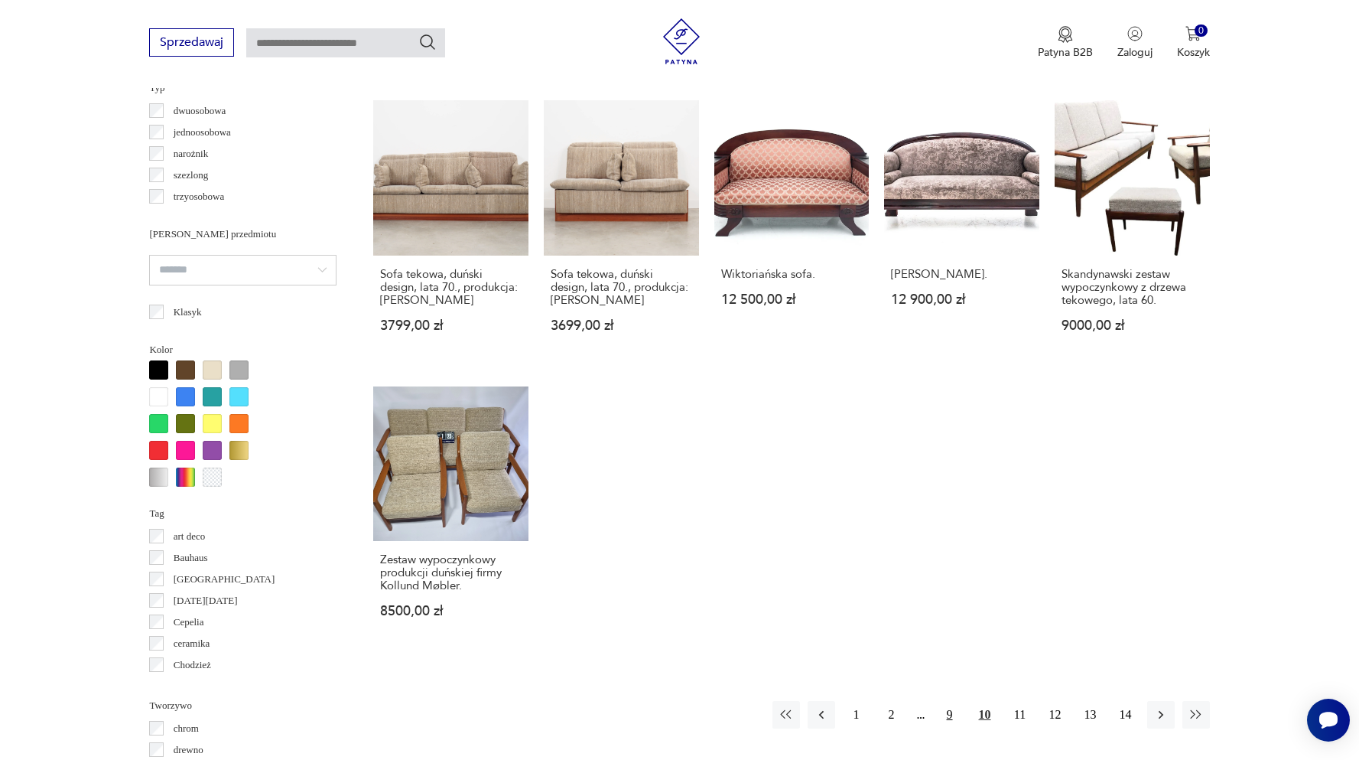
click at [947, 712] on button "9" at bounding box center [950, 715] width 28 height 28
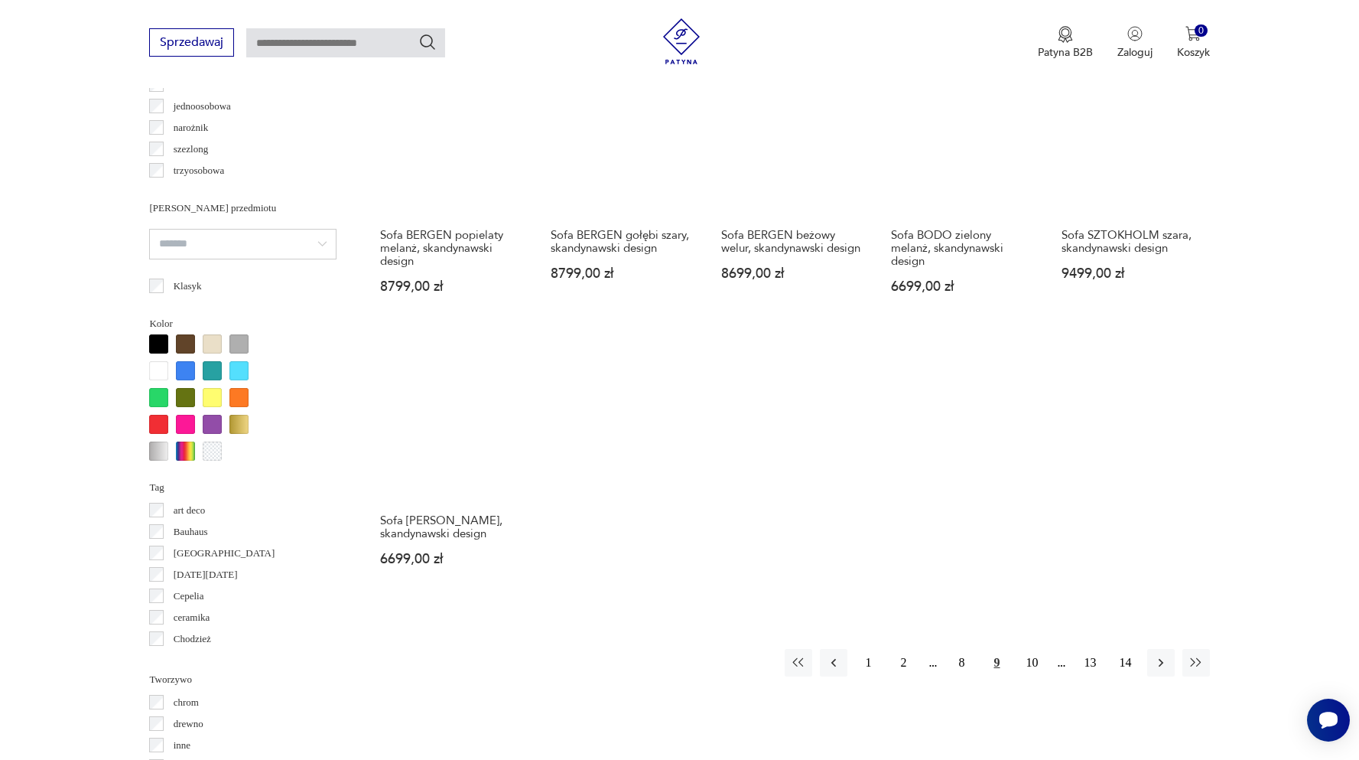
scroll to position [1167, 0]
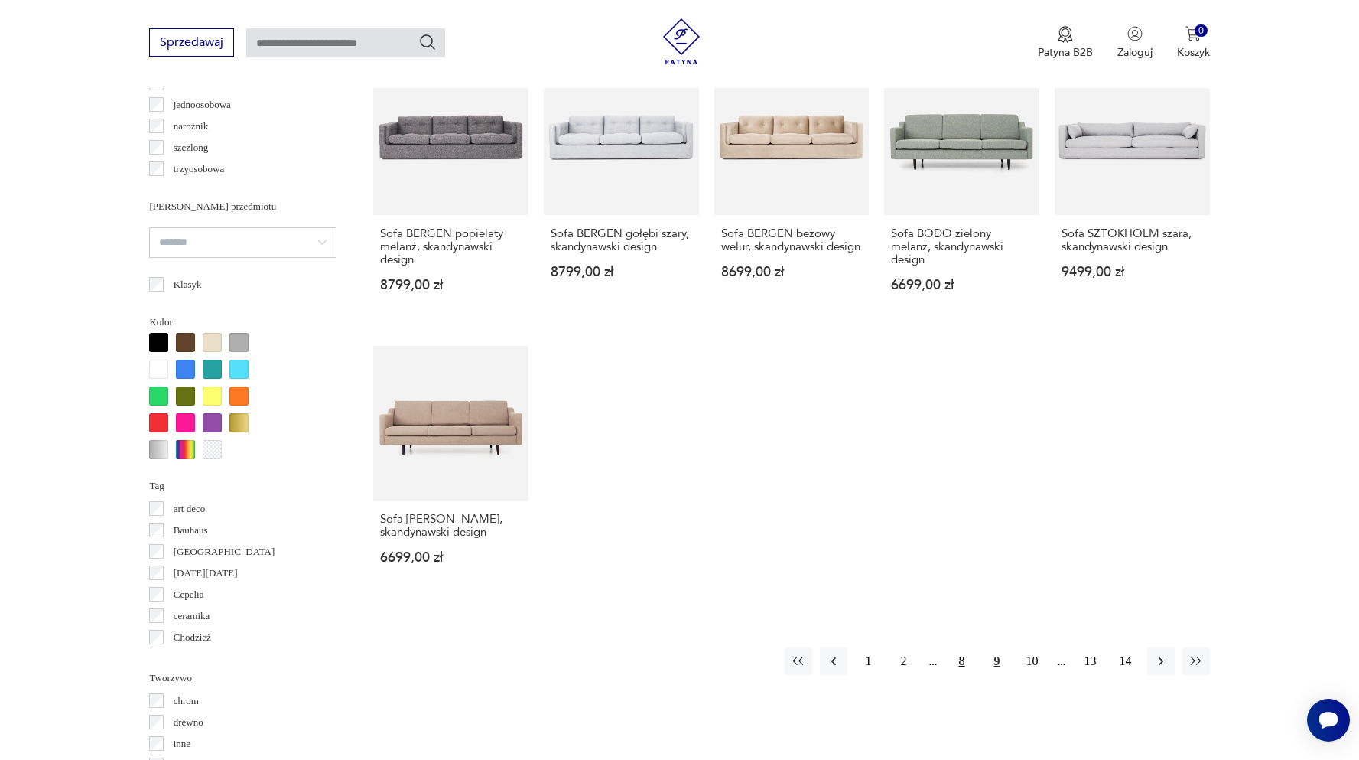
click at [962, 647] on button "8" at bounding box center [962, 661] width 28 height 28
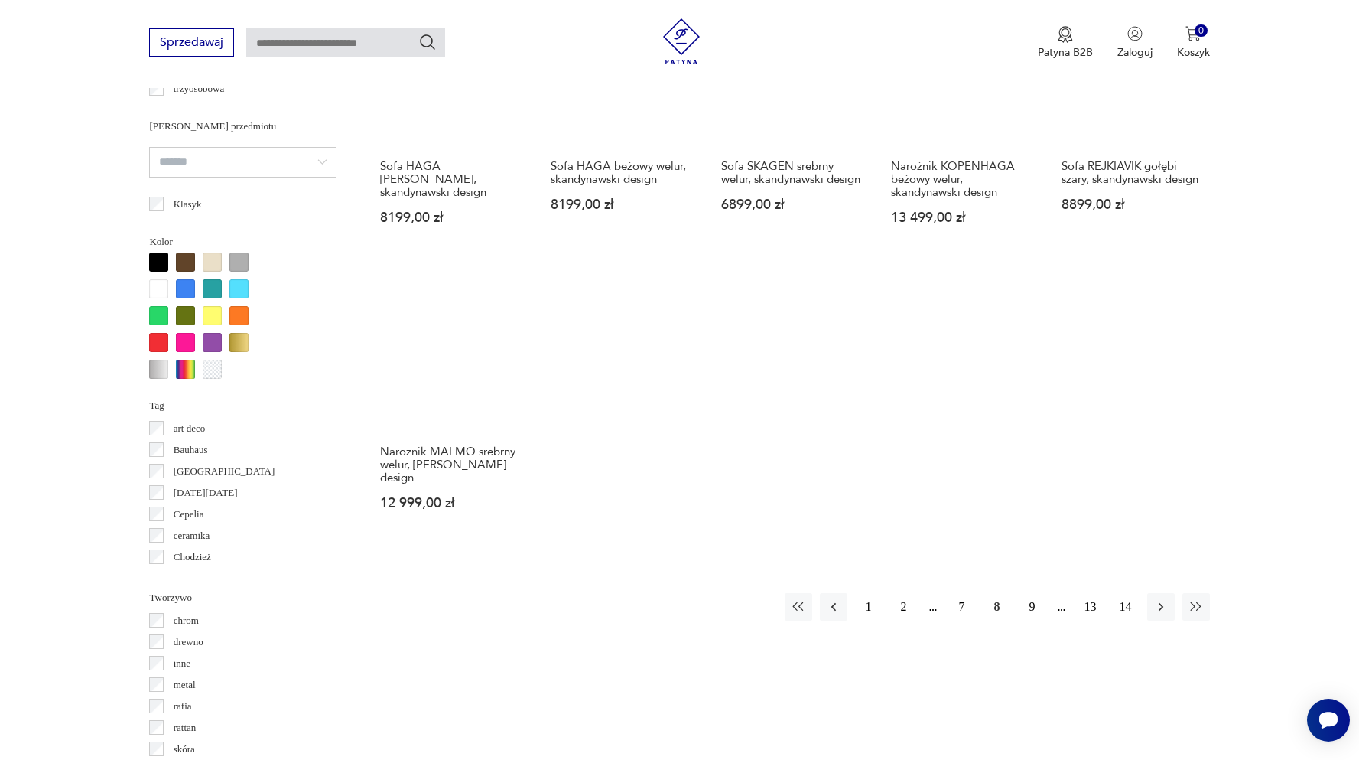
scroll to position [1251, 0]
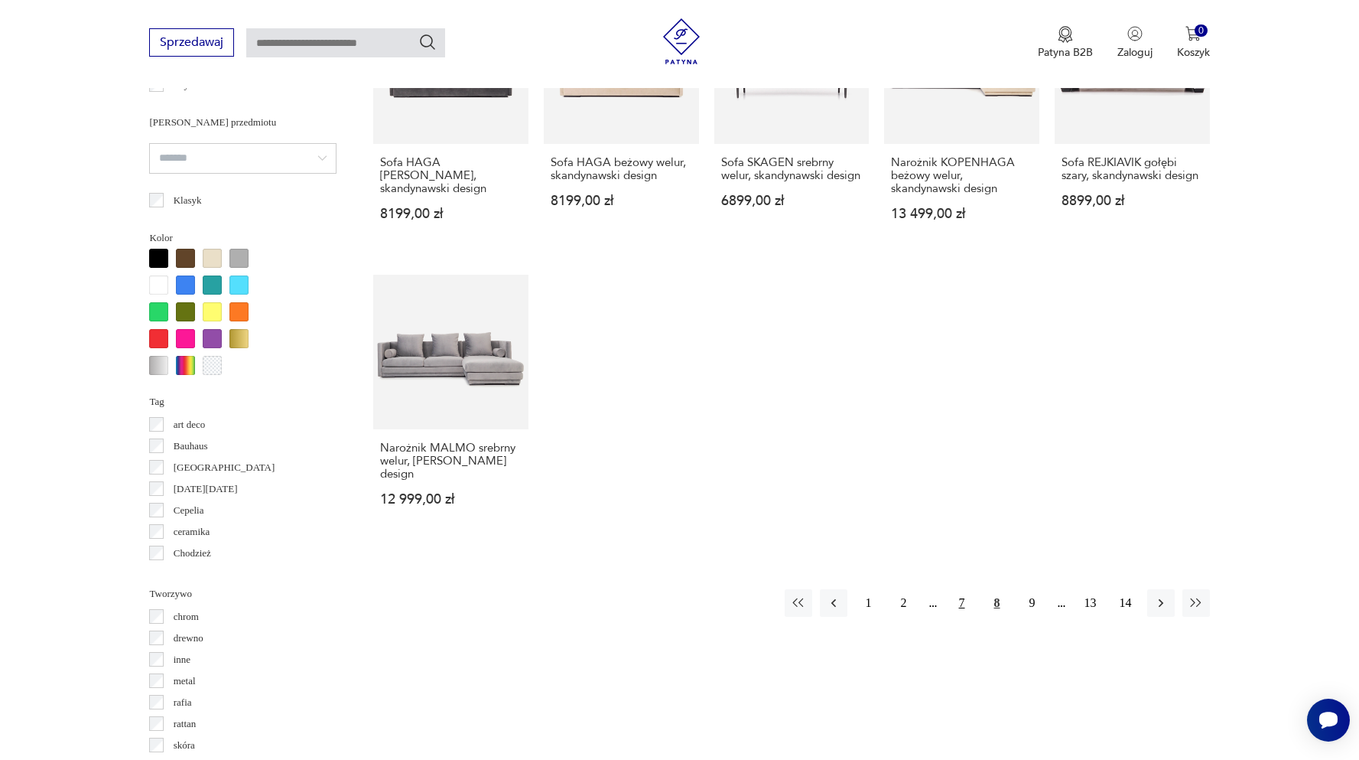
click at [961, 589] on button "7" at bounding box center [962, 603] width 28 height 28
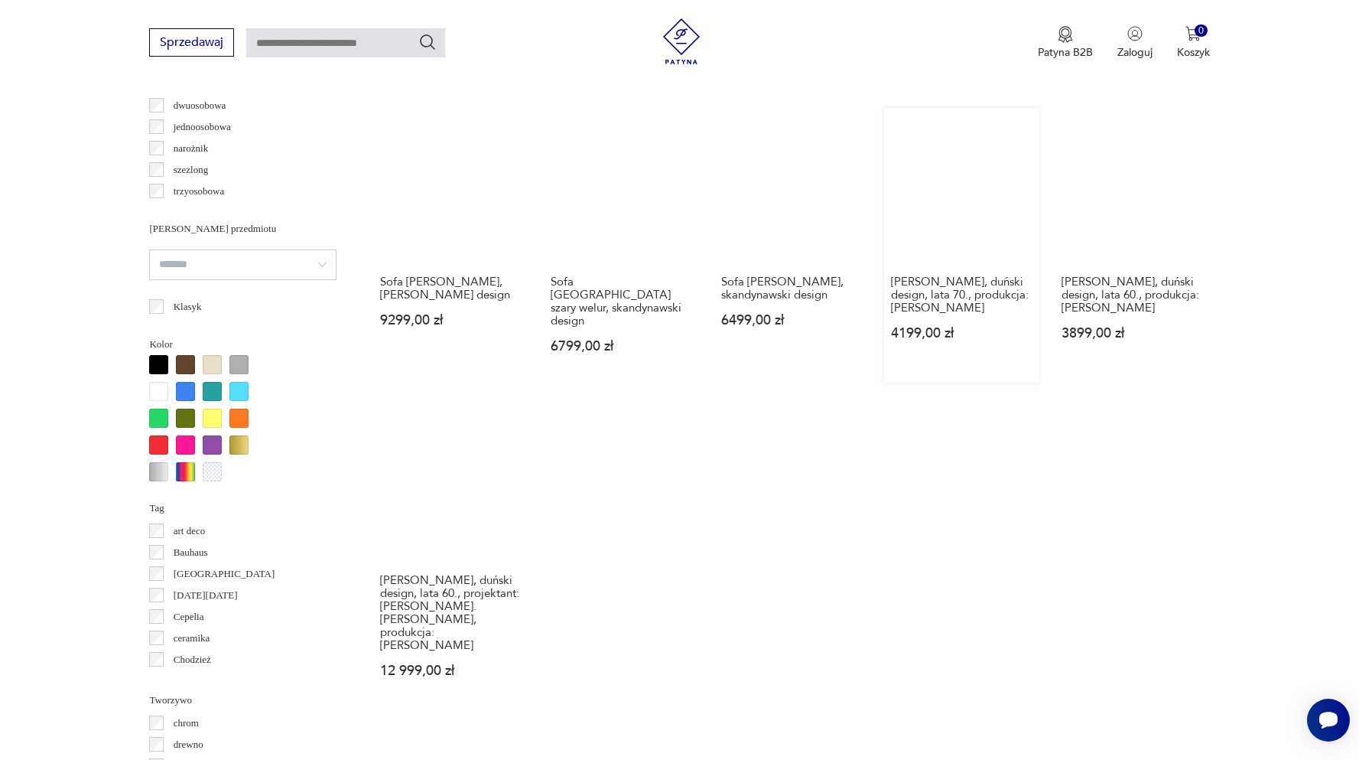
scroll to position [1147, 0]
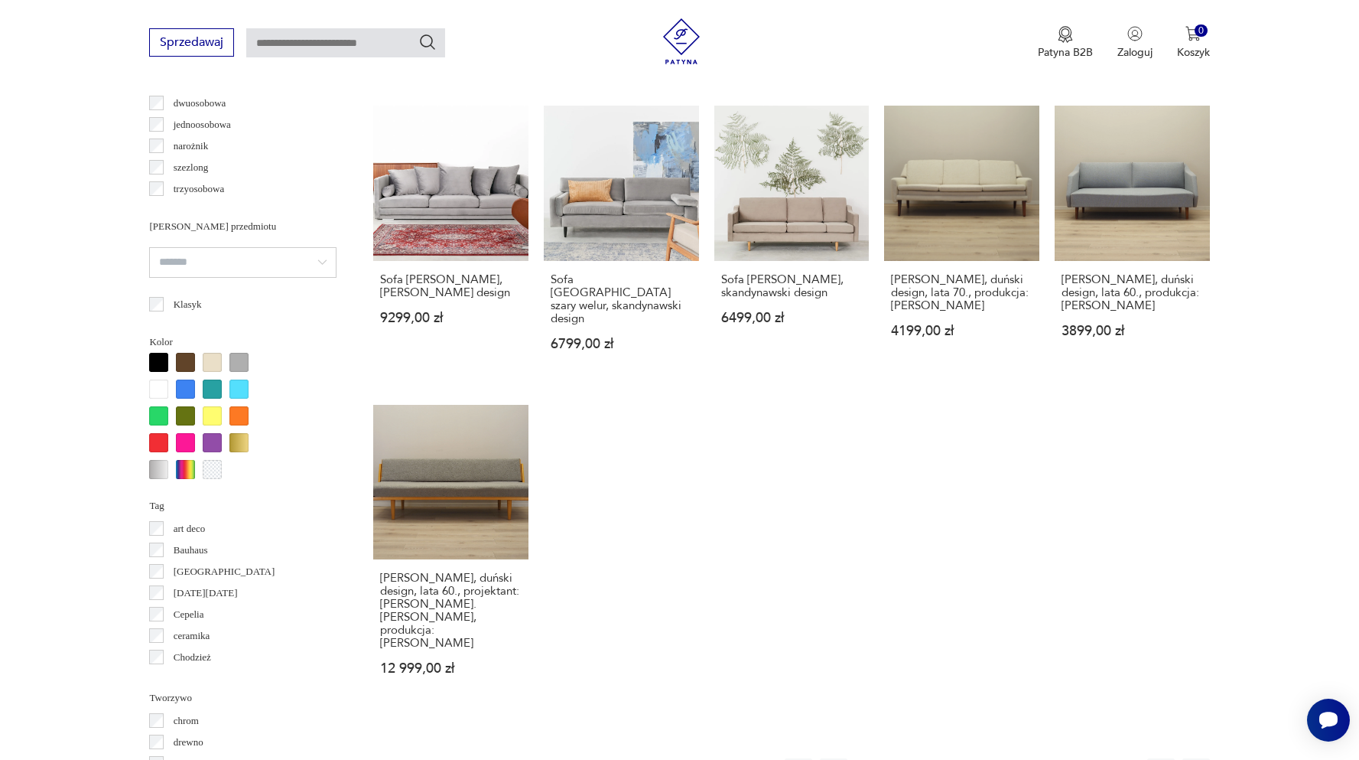
click at [966, 758] on button "6" at bounding box center [962, 772] width 28 height 28
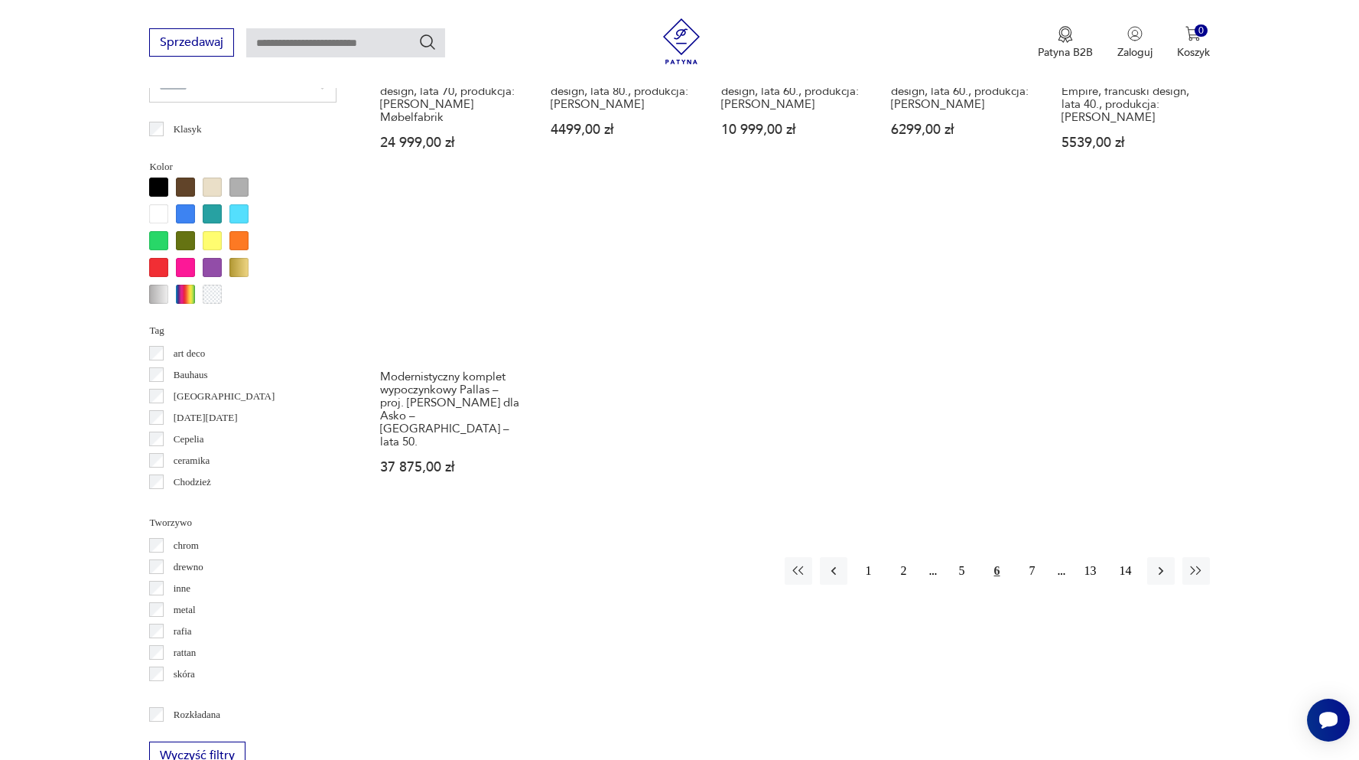
scroll to position [1327, 0]
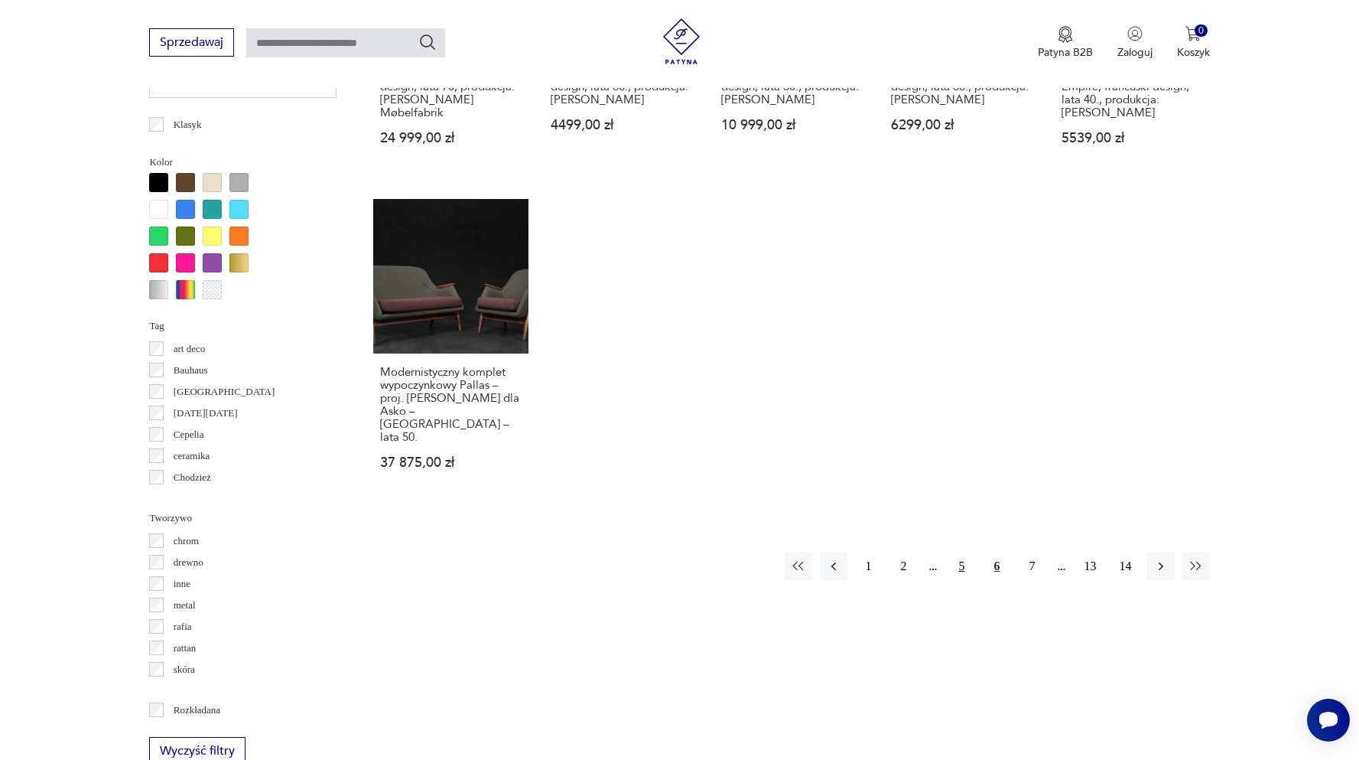
click at [956, 552] on button "5" at bounding box center [962, 566] width 28 height 28
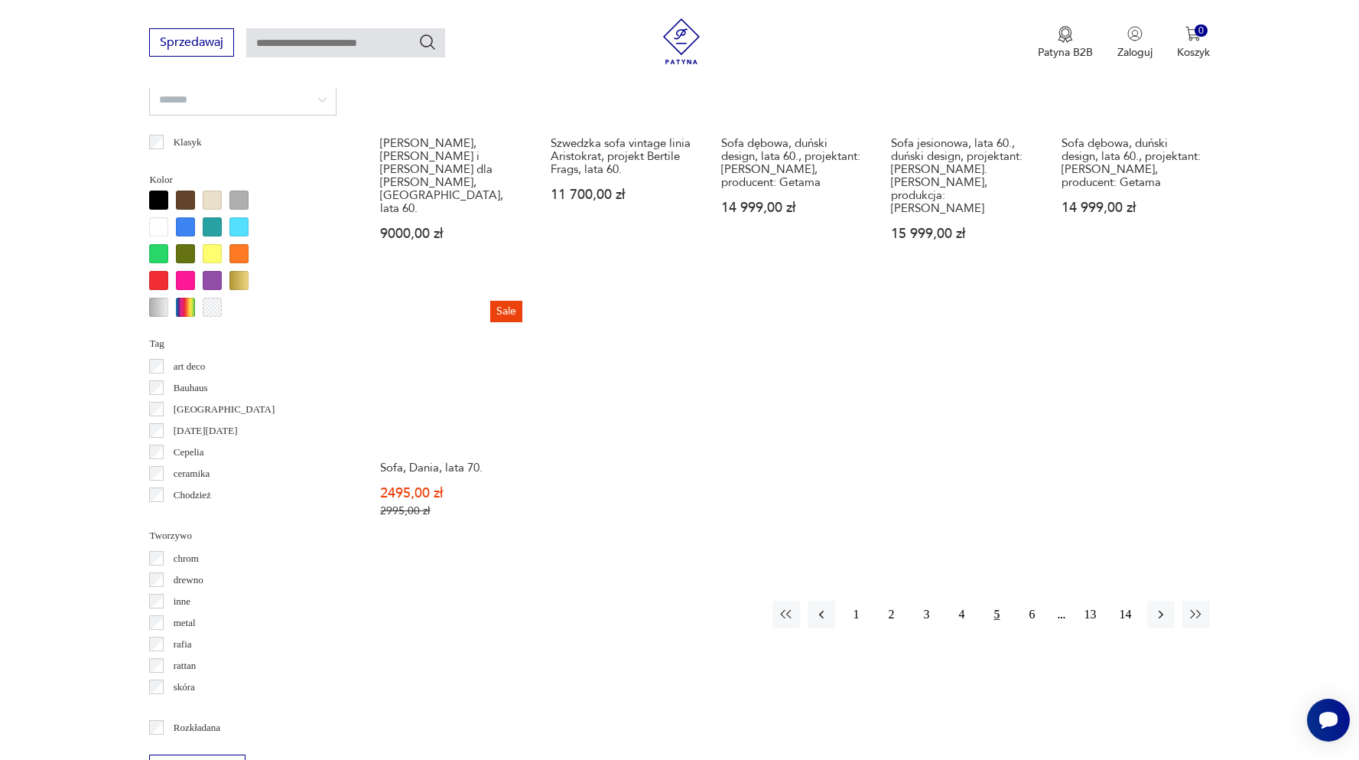
scroll to position [1339, 0]
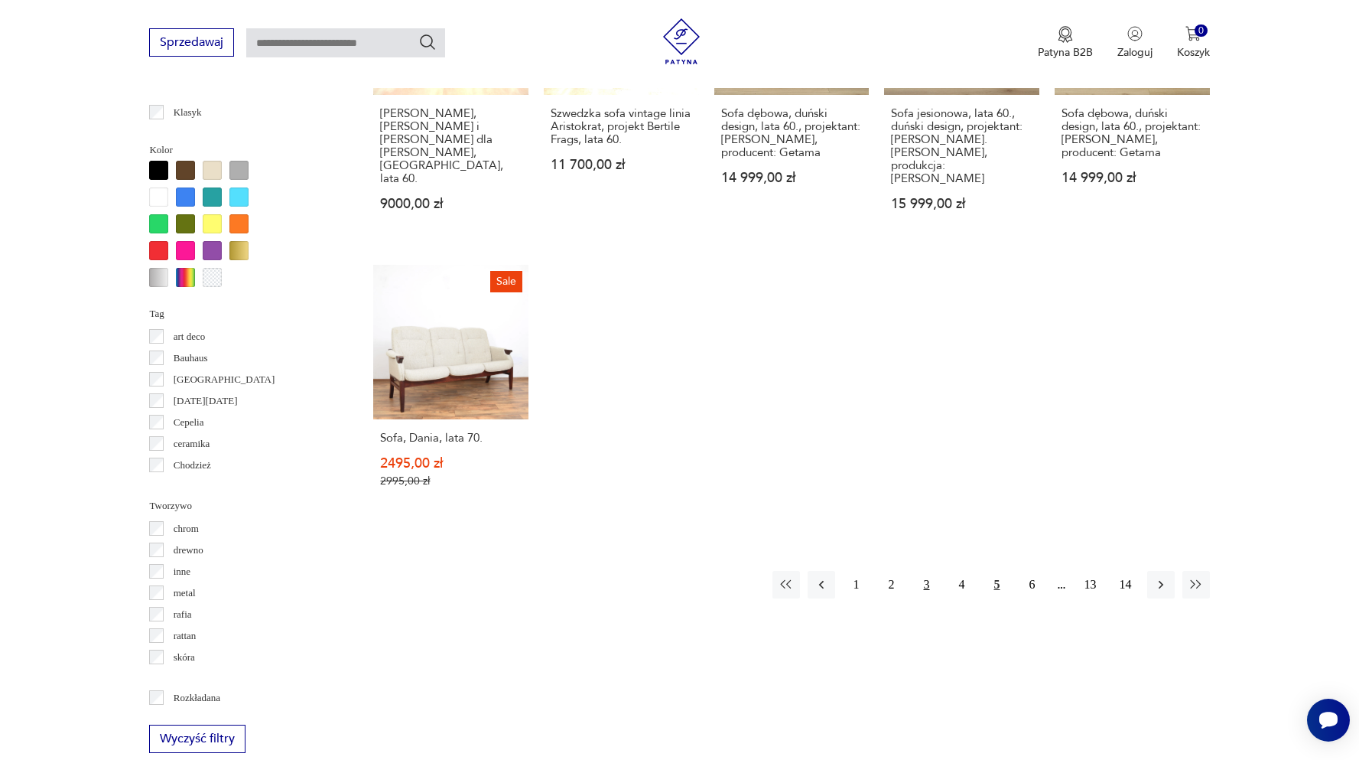
click at [933, 571] on button "3" at bounding box center [927, 585] width 28 height 28
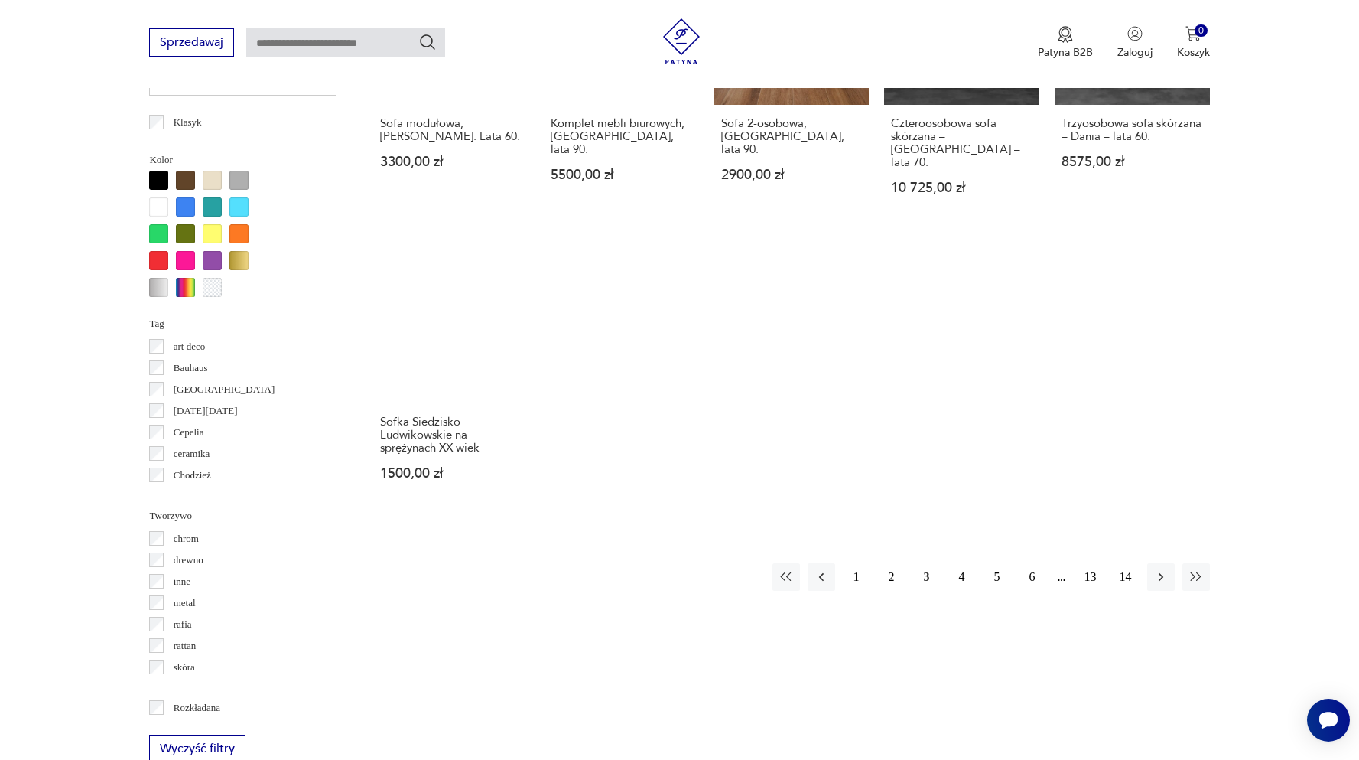
scroll to position [1339, 0]
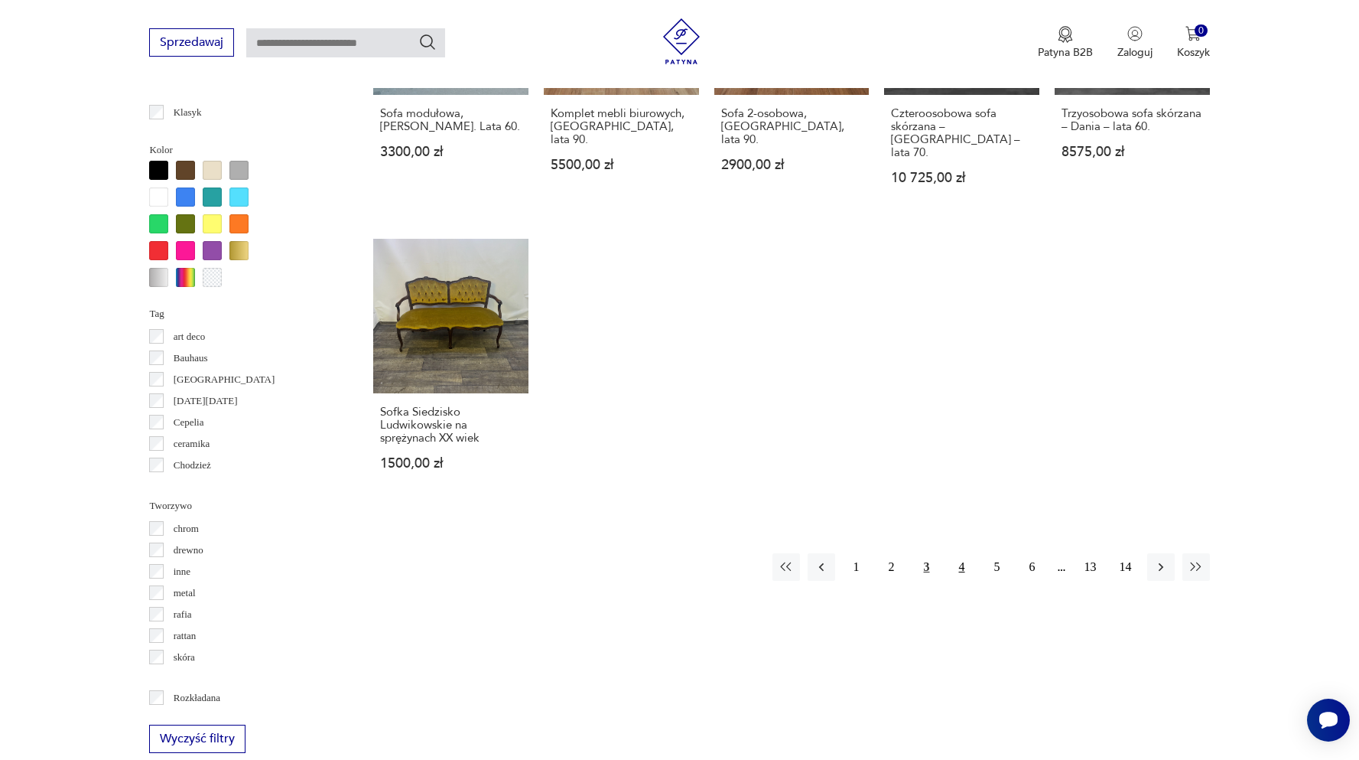
click at [961, 553] on button "4" at bounding box center [962, 567] width 28 height 28
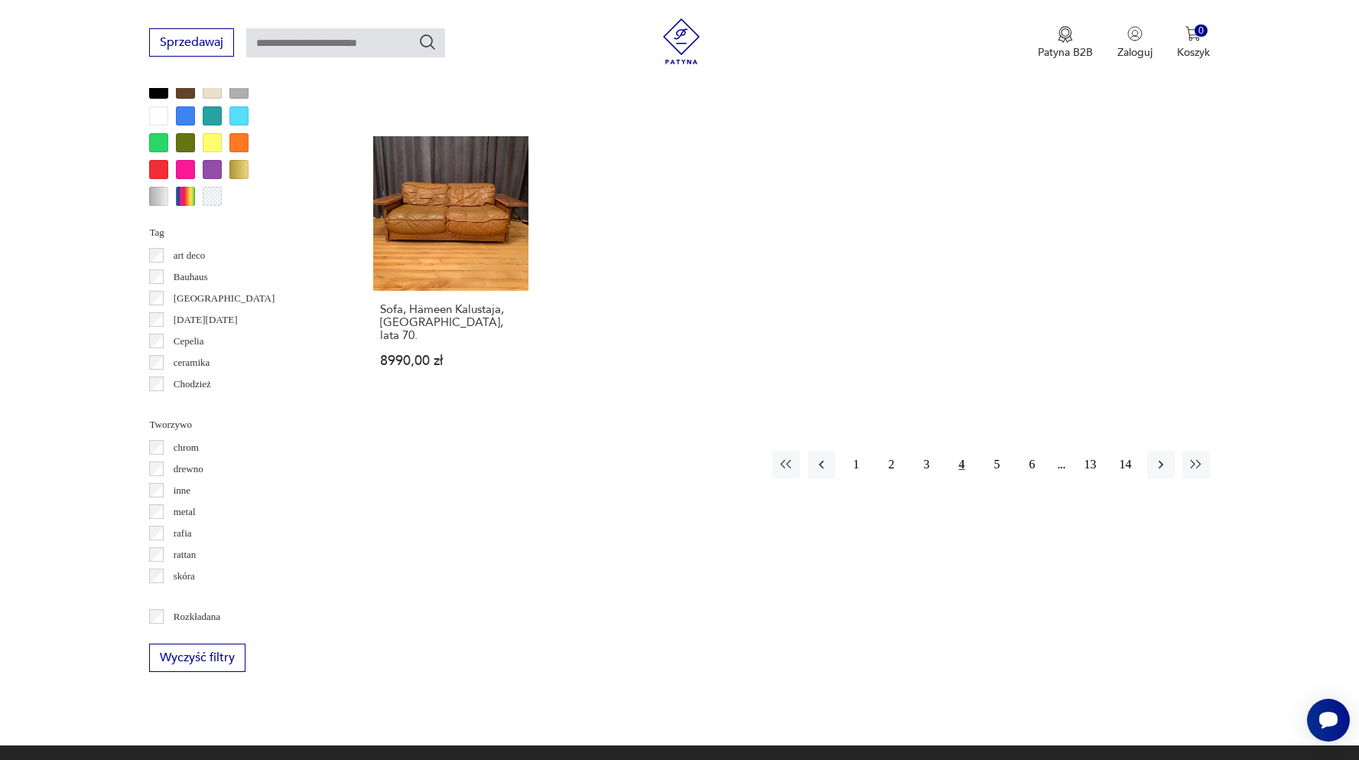
scroll to position [1431, 0]
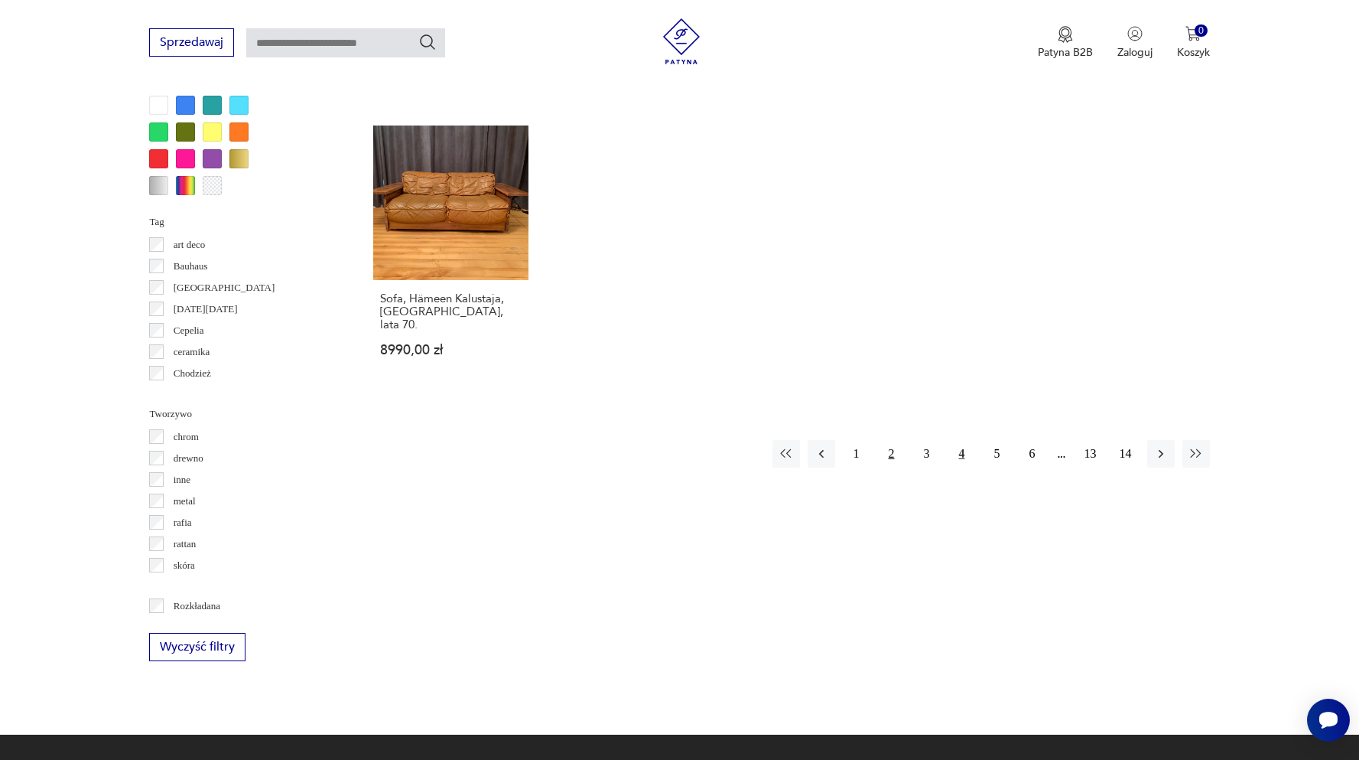
click at [890, 440] on button "2" at bounding box center [892, 454] width 28 height 28
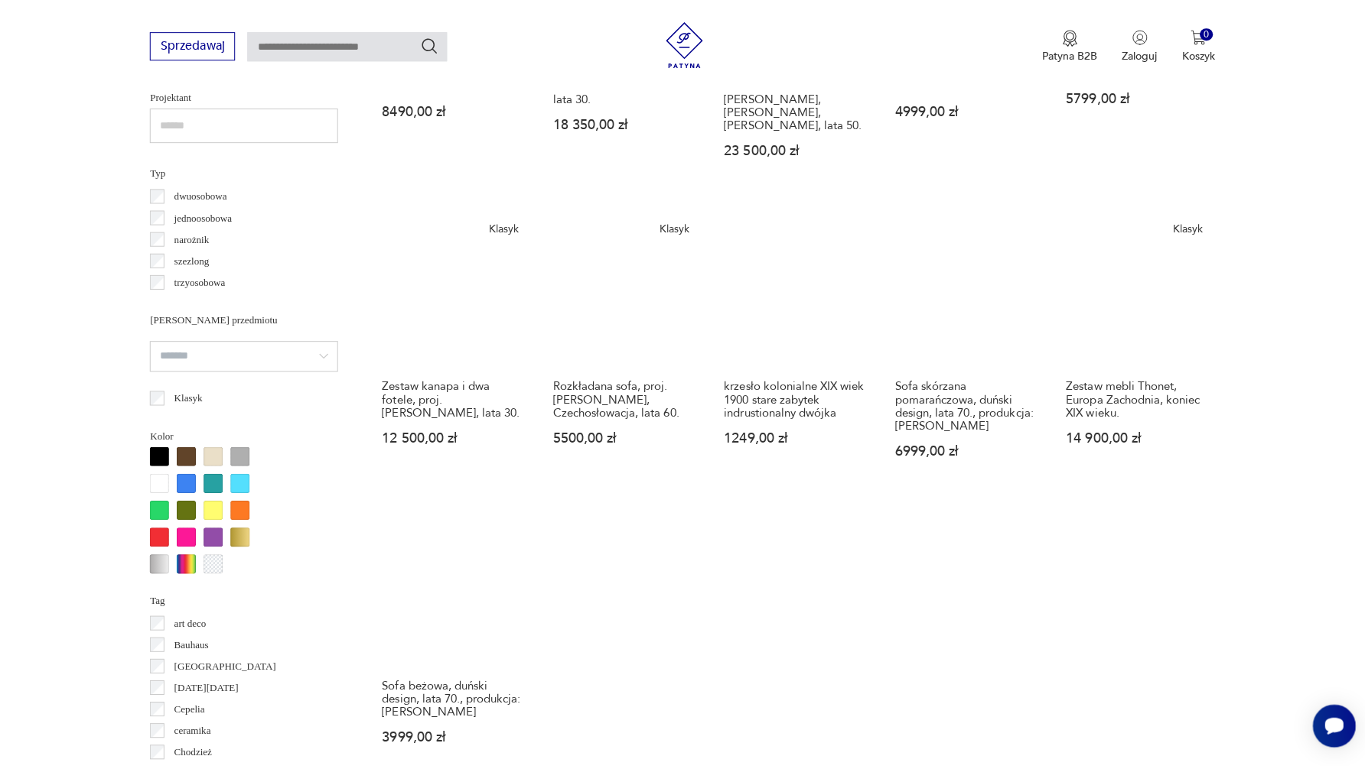
scroll to position [1125, 0]
